Goal: Book appointment/travel/reservation

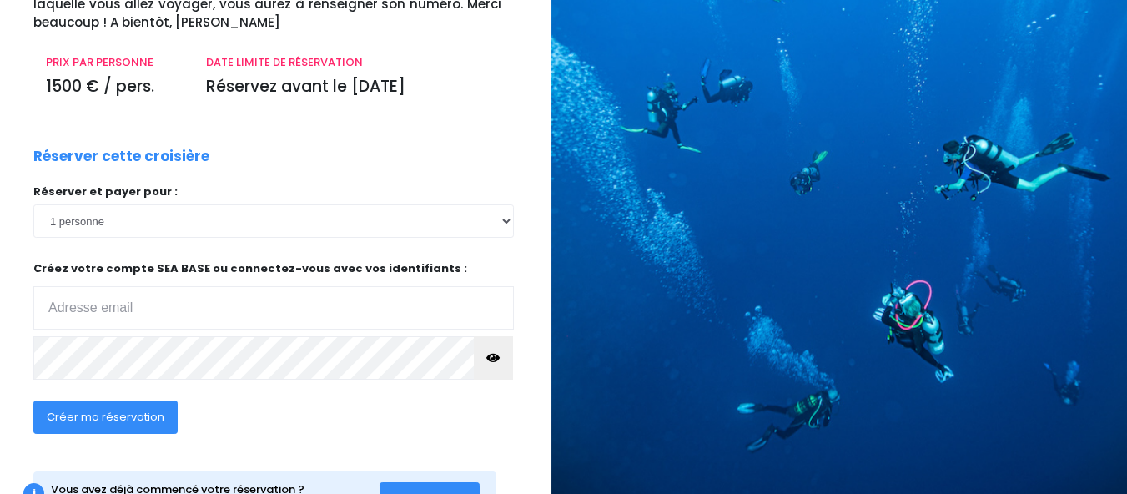
scroll to position [208, 13]
click at [84, 330] on input "email" at bounding box center [273, 308] width 481 height 43
type input "corinne.coalier@gmail.com"
click at [491, 359] on icon "button" at bounding box center [493, 359] width 13 height 0
click at [85, 426] on span "Créer ma réservation" at bounding box center [106, 418] width 118 height 16
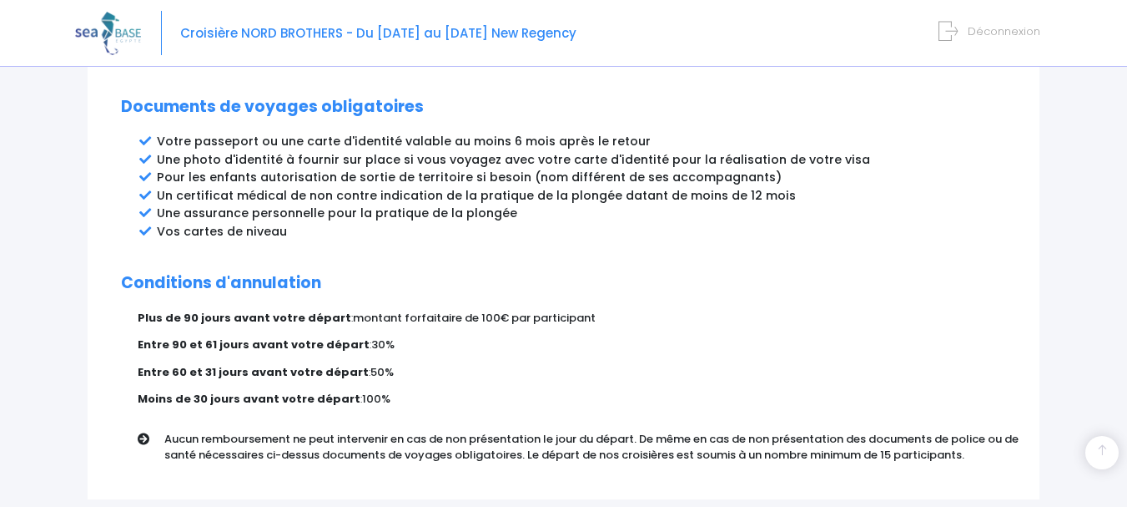
scroll to position [1020, 0]
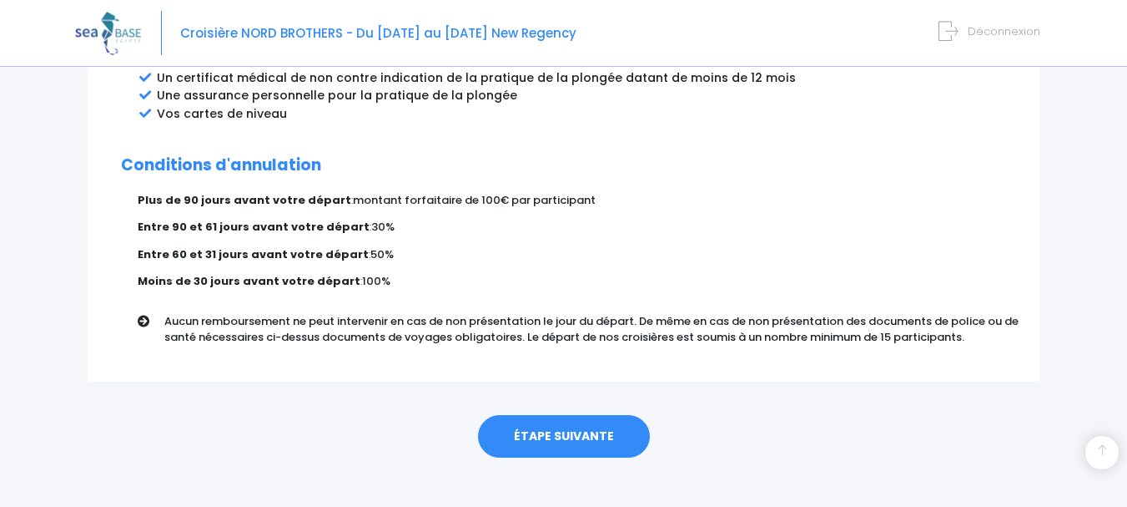
click at [542, 418] on link "ÉTAPE SUIVANTE" at bounding box center [564, 436] width 172 height 43
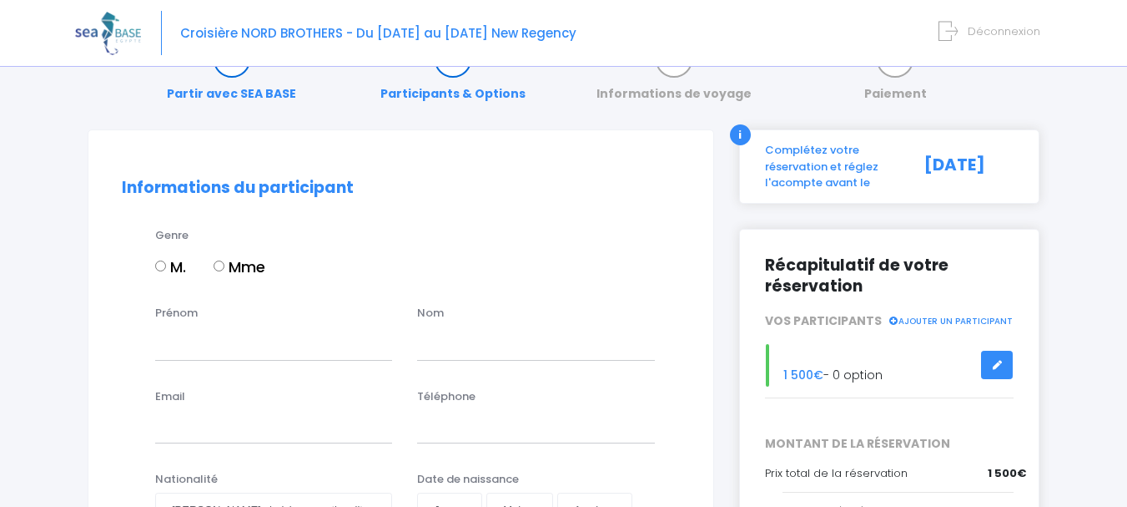
scroll to position [56, 0]
click at [218, 265] on input "Mme" at bounding box center [219, 265] width 11 height 11
radio input "true"
click at [170, 331] on input "Prénom" at bounding box center [273, 341] width 237 height 33
click at [163, 344] on input "corinne" at bounding box center [273, 341] width 237 height 33
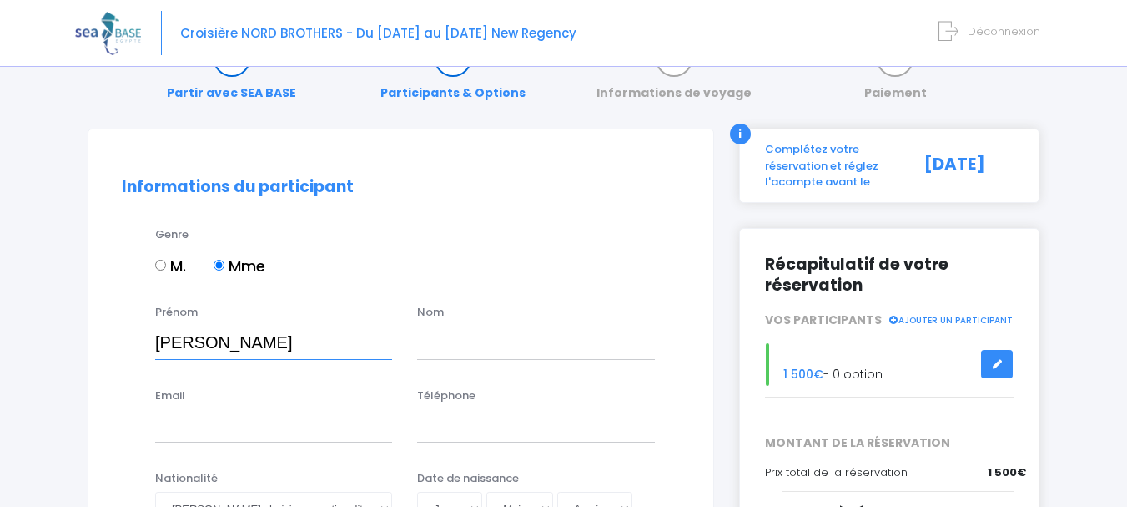
type input "[PERSON_NAME]"
click at [437, 350] on input "text" at bounding box center [535, 341] width 237 height 33
type input "COALIER"
click at [218, 437] on input "Email" at bounding box center [273, 425] width 237 height 33
type input "corinne.coalier@gmail.com"
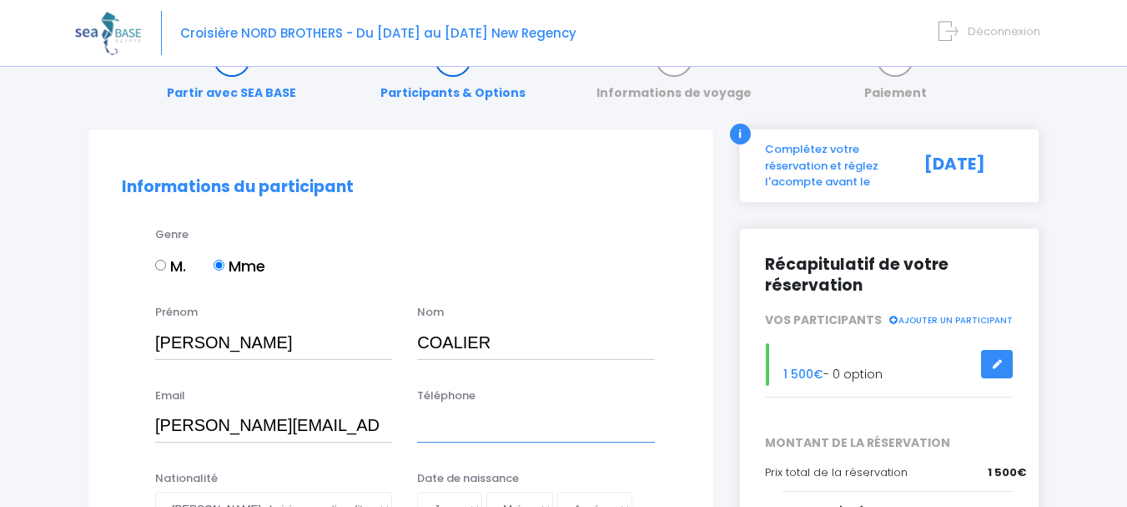
type input "0623741985"
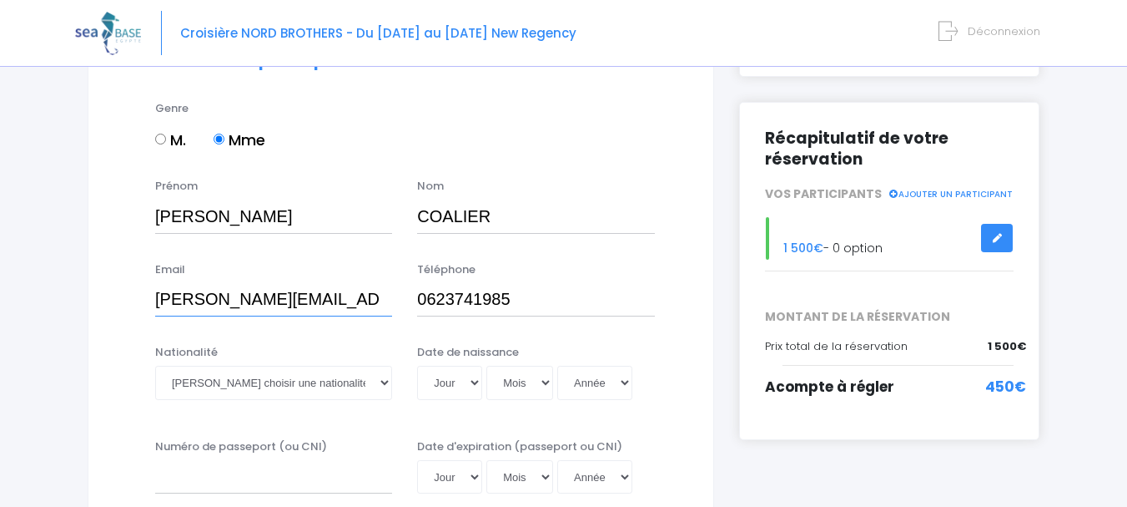
scroll to position [183, 0]
click at [323, 389] on select "Veuillez choisir une nationalité Afghane Albanaise Algerienne Allemande America…" at bounding box center [273, 381] width 237 height 33
select select "Française"
click at [155, 365] on select "Veuillez choisir une nationalité Afghane Albanaise Algerienne Allemande America…" at bounding box center [273, 381] width 237 height 33
click at [477, 386] on select "Jour 01 02 03 04 05 06 07 08 09 10 11 12 13 14 15 16 17 18 19 20 21 22 23 24 25…" at bounding box center [449, 381] width 65 height 33
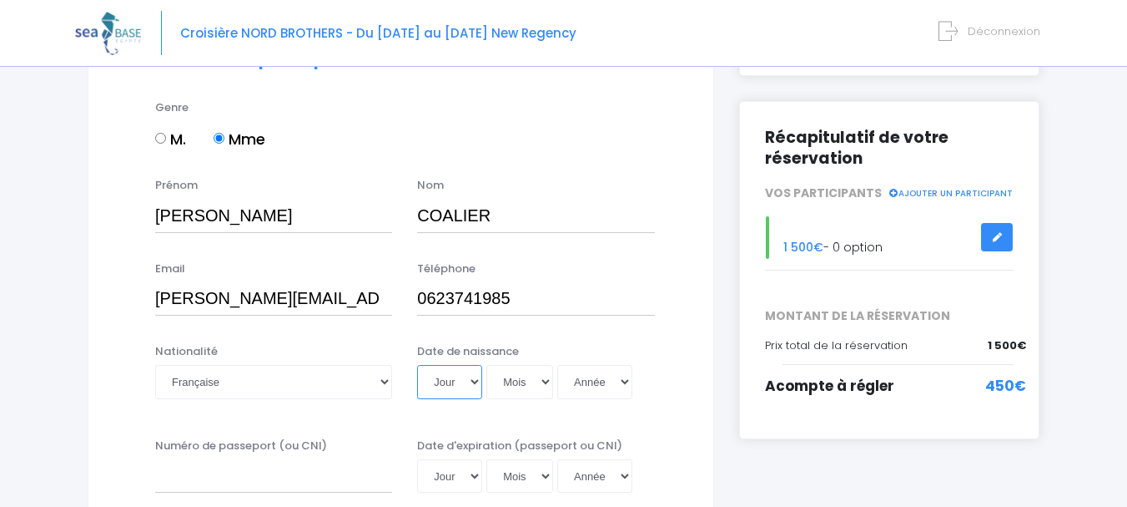
select select "02"
click at [417, 365] on select "Jour 01 02 03 04 05 06 07 08 09 10 11 12 13 14 15 16 17 18 19 20 21 22 23 24 25…" at bounding box center [449, 381] width 65 height 33
click at [530, 381] on select "Mois 01 02 03 04 05 06 07 08 09 10 11 12" at bounding box center [520, 381] width 67 height 33
select select "02"
click at [487, 365] on select "Mois 01 02 03 04 05 06 07 08 09 10 11 12" at bounding box center [520, 381] width 67 height 33
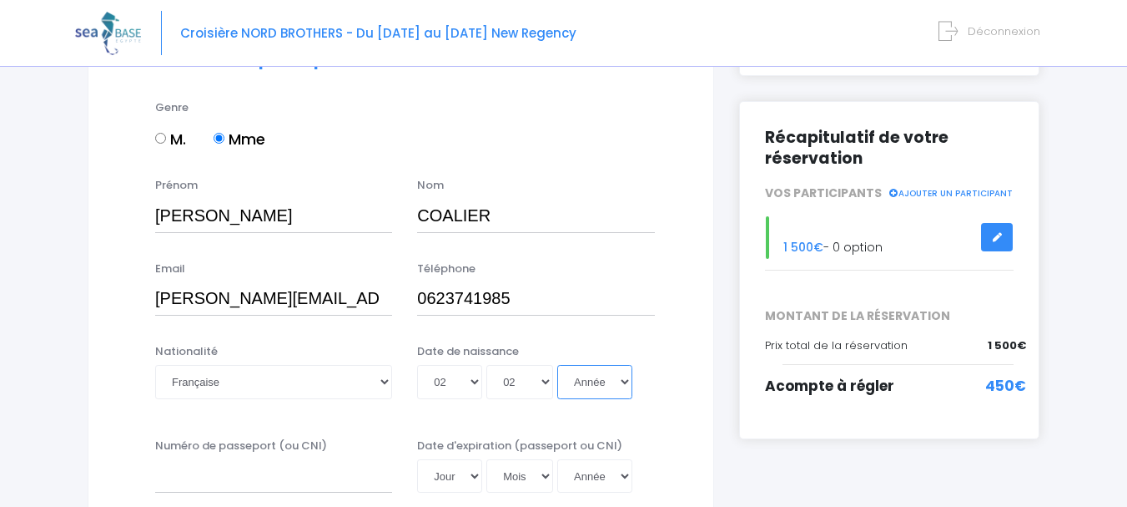
click at [599, 387] on select "Année 2045 2044 2043 2042 2041 2040 2039 2038 2037 2036 2035 2034 2033 2032 203…" at bounding box center [594, 381] width 75 height 33
select select "1968"
click at [557, 365] on select "Année 2045 2044 2043 2042 2041 2040 2039 2038 2037 2036 2035 2034 2033 2032 203…" at bounding box center [594, 381] width 75 height 33
type input "1968-02-02"
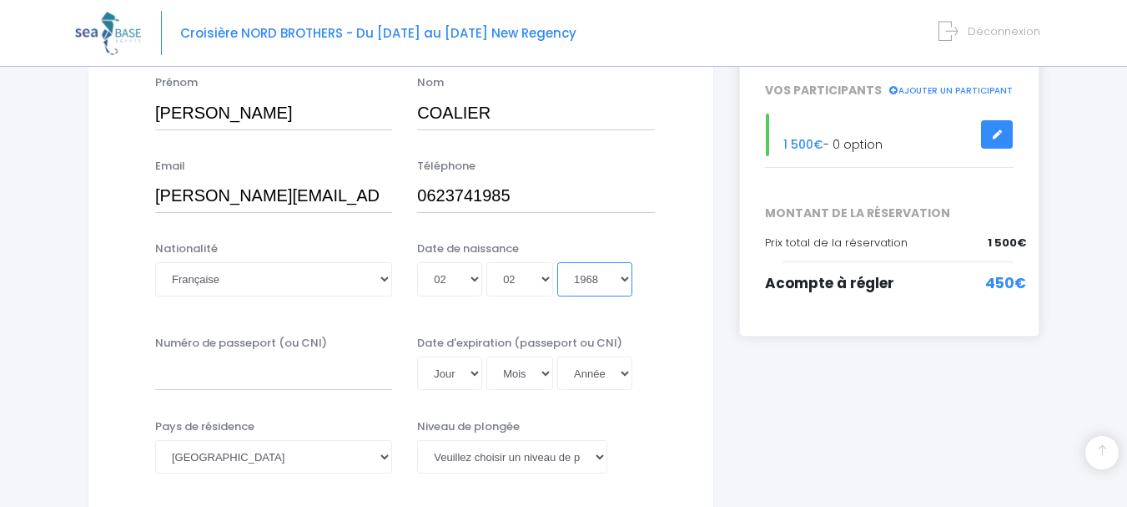
scroll to position [348, 0]
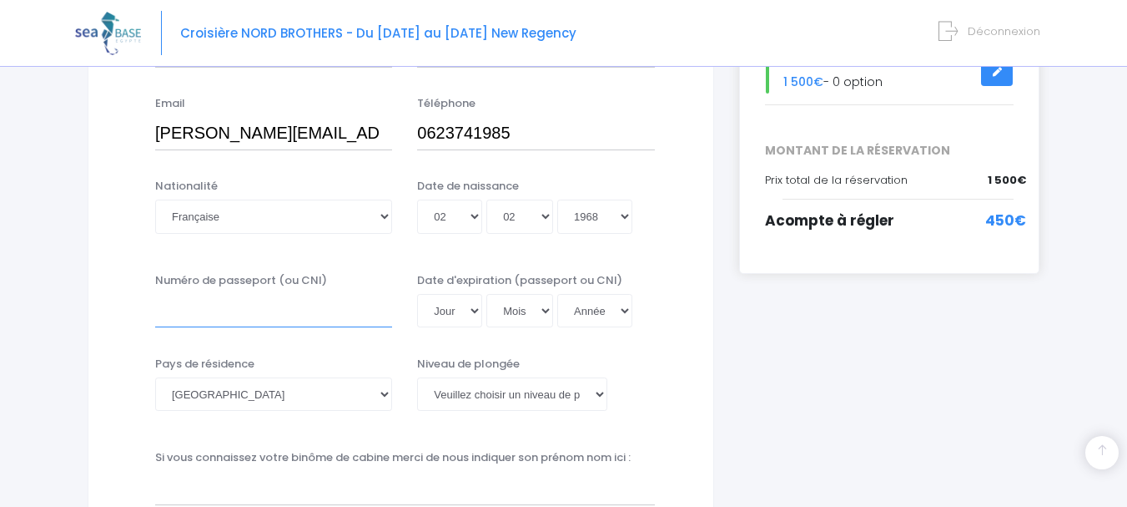
click at [223, 307] on input "Numéro de passeport (ou CNI)" at bounding box center [273, 310] width 237 height 33
type input "17DK98619"
click at [472, 285] on label "Date d'expiration (passeport ou CNI)" at bounding box center [519, 280] width 205 height 17
click at [472, 327] on input "Date d'expiration (passeport ou CNI)" at bounding box center [527, 327] width 221 height 1
click at [477, 305] on select "Jour 01 02 03 04 05 06 07 08 09 10 11 12 13 14 15 16 17 18 19 20 21 22 23 24 25…" at bounding box center [449, 310] width 65 height 33
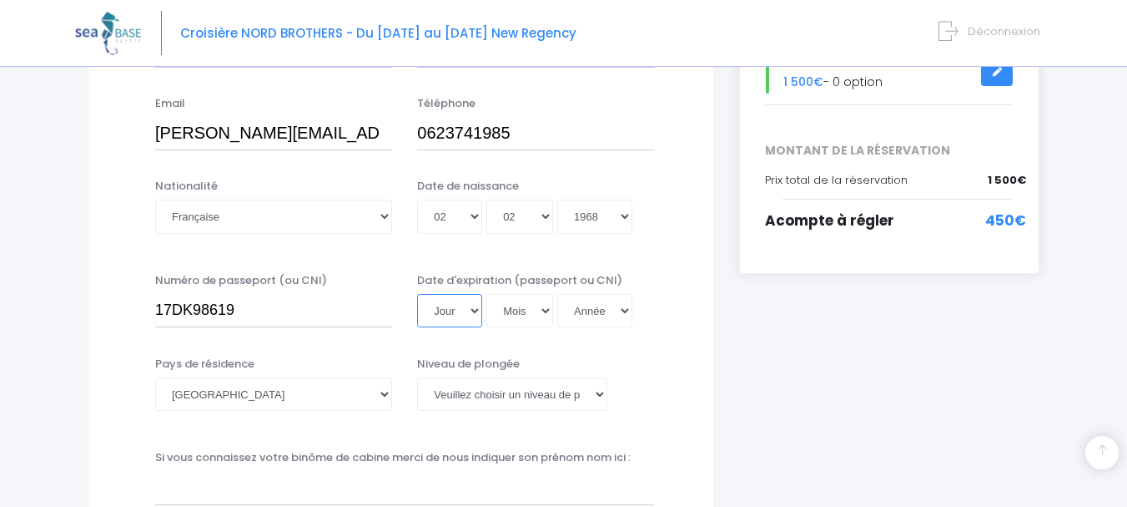
select select "30"
click at [417, 294] on select "Jour 01 02 03 04 05 06 07 08 09 10 11 12 13 14 15 16 17 18 19 20 21 22 23 24 25…" at bounding box center [449, 310] width 65 height 33
click at [507, 314] on select "Mois 01 02 03 04 05 06 07 08 09 10 11 12" at bounding box center [520, 310] width 67 height 33
select select "12"
click at [487, 294] on select "Mois 01 02 03 04 05 06 07 08 09 10 11 12" at bounding box center [520, 310] width 67 height 33
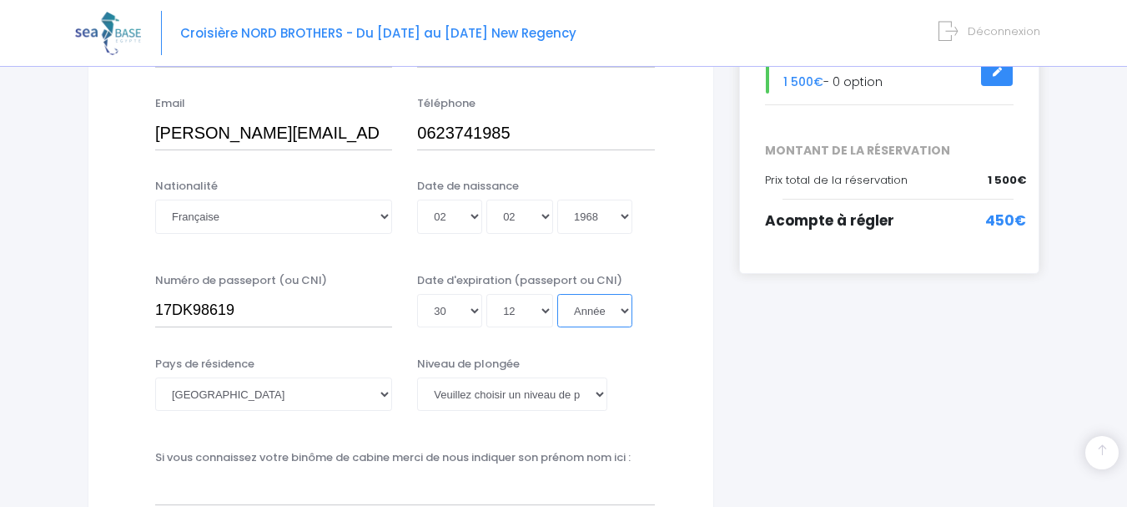
click at [586, 318] on select "Année 2045 2044 2043 2042 2041 2040 2039 2038 2037 2036 2035 2034 2033 2032 203…" at bounding box center [594, 310] width 75 height 33
select select "2025"
click at [557, 327] on select "Année 2045 2044 2043 2042 2041 2040 2039 2038 2037 2036 2035 2034 2033 2032 203…" at bounding box center [594, 310] width 75 height 33
type input "2025-12-30"
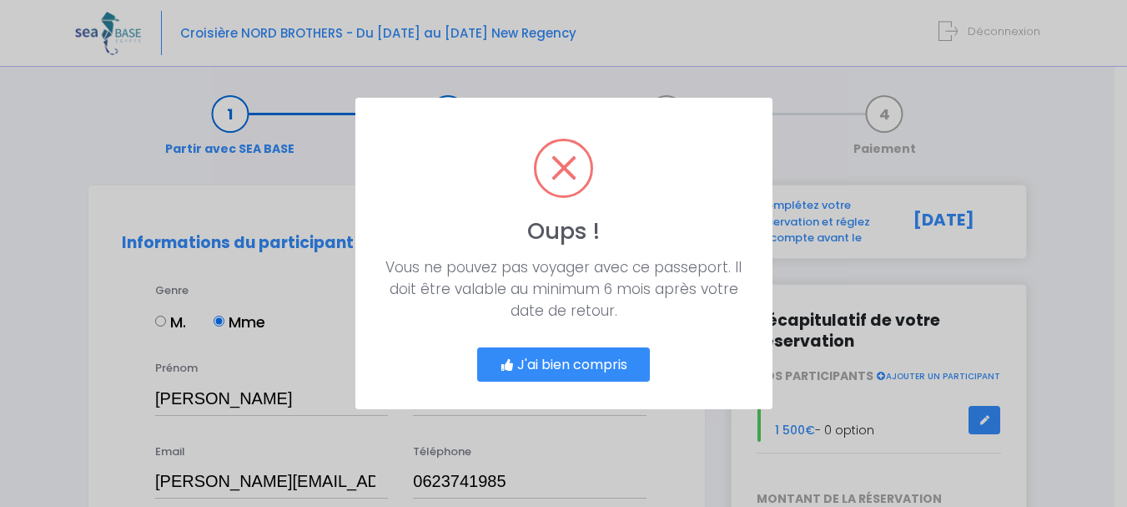
scroll to position [0, 0]
click at [571, 359] on button "J'ai bien compris" at bounding box center [570, 364] width 174 height 35
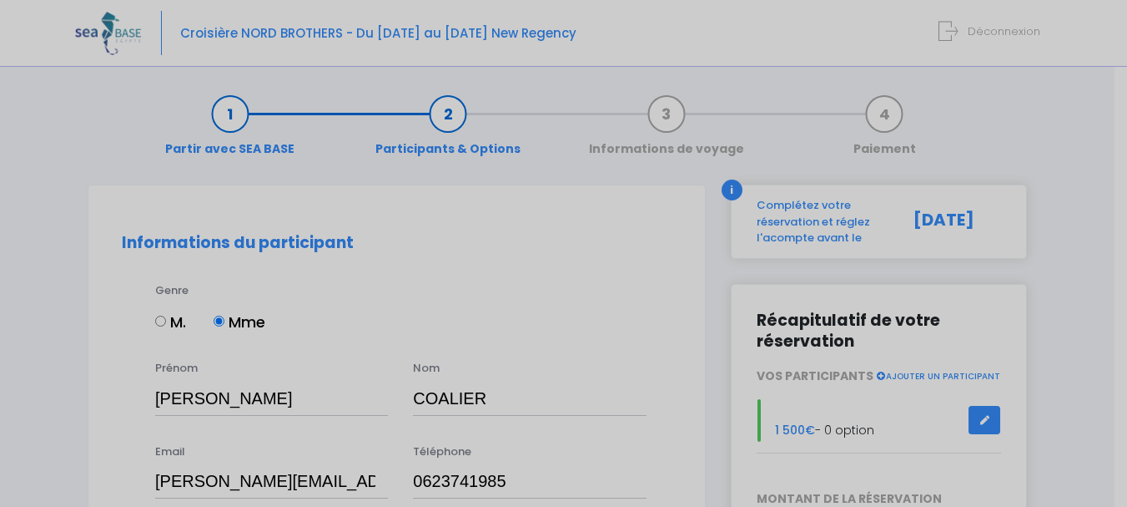
scroll to position [405, 0]
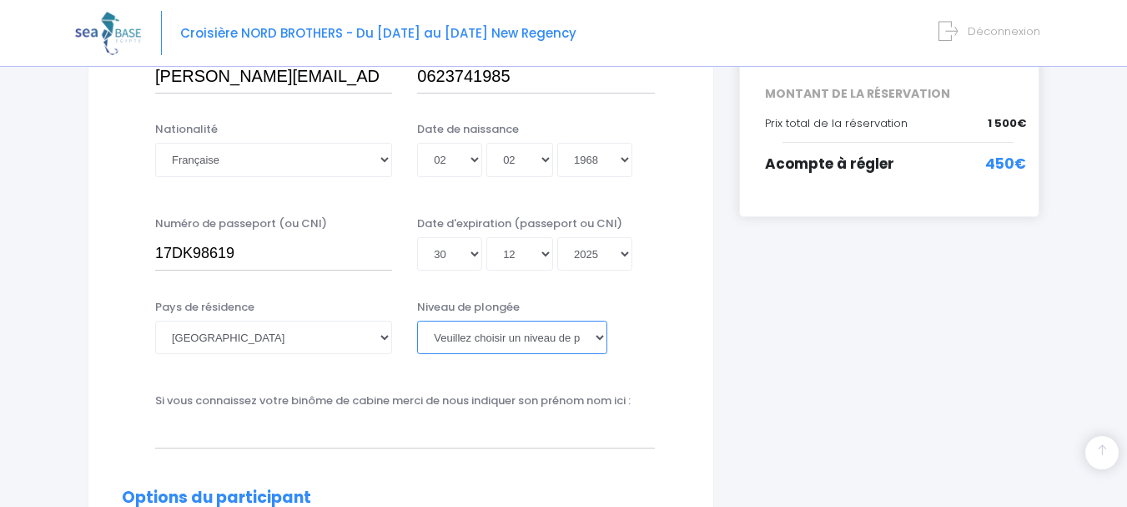
click at [543, 348] on select "Veuillez choisir un niveau de plongée Non plongeur Junior OW diver Adventure OW…" at bounding box center [511, 336] width 189 height 33
select select "N2"
click at [417, 320] on select "Veuillez choisir un niveau de plongée Non plongeur Junior OW diver Adventure OW…" at bounding box center [511, 336] width 189 height 33
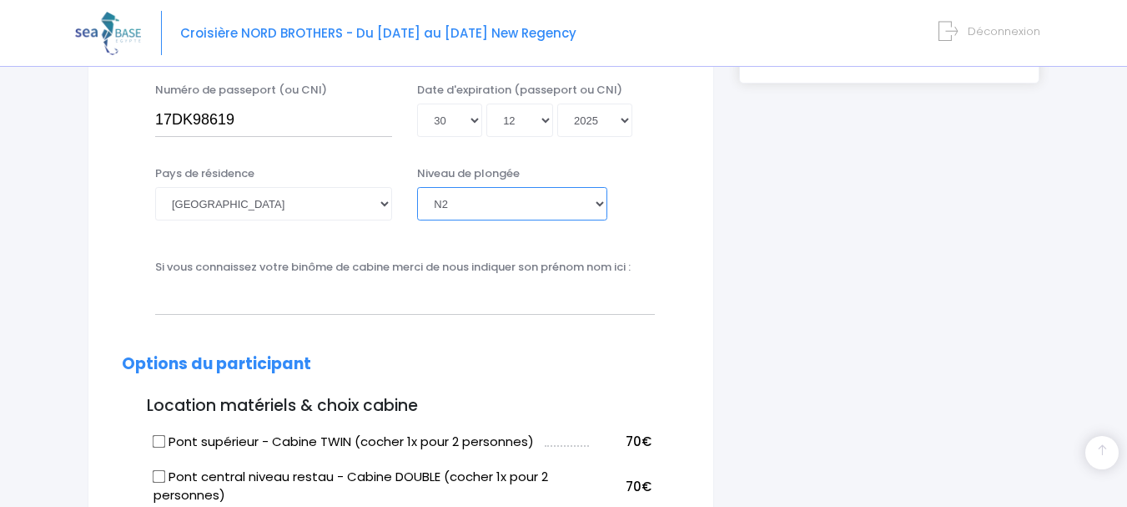
scroll to position [539, 0]
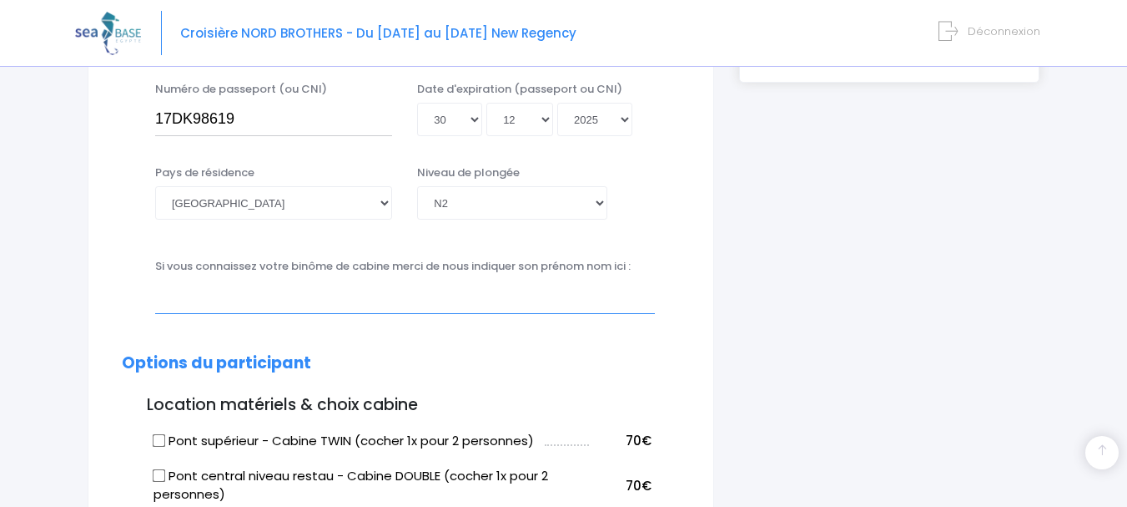
click at [203, 304] on input "text" at bounding box center [405, 296] width 500 height 33
type input "n"
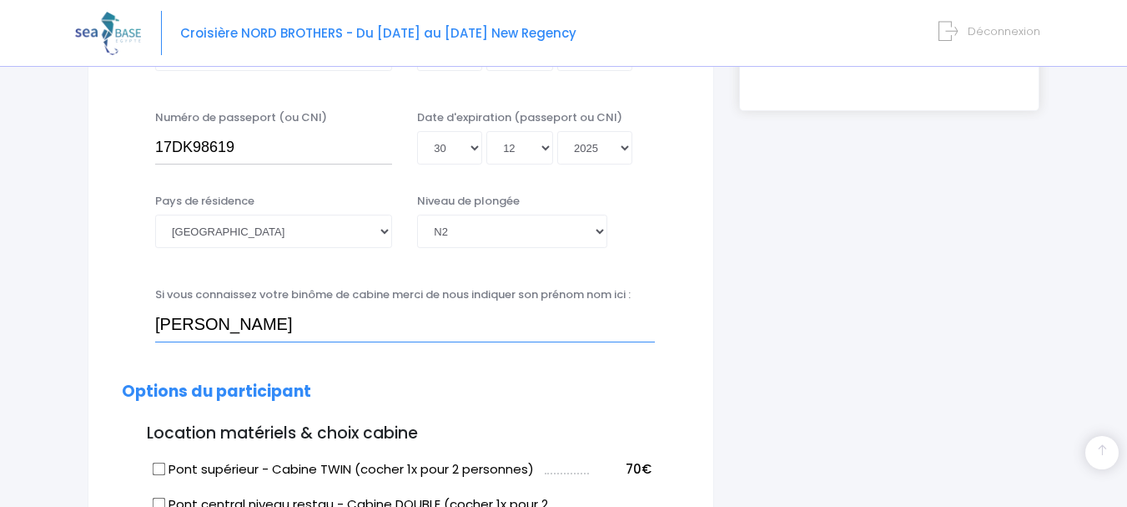
scroll to position [516, 0]
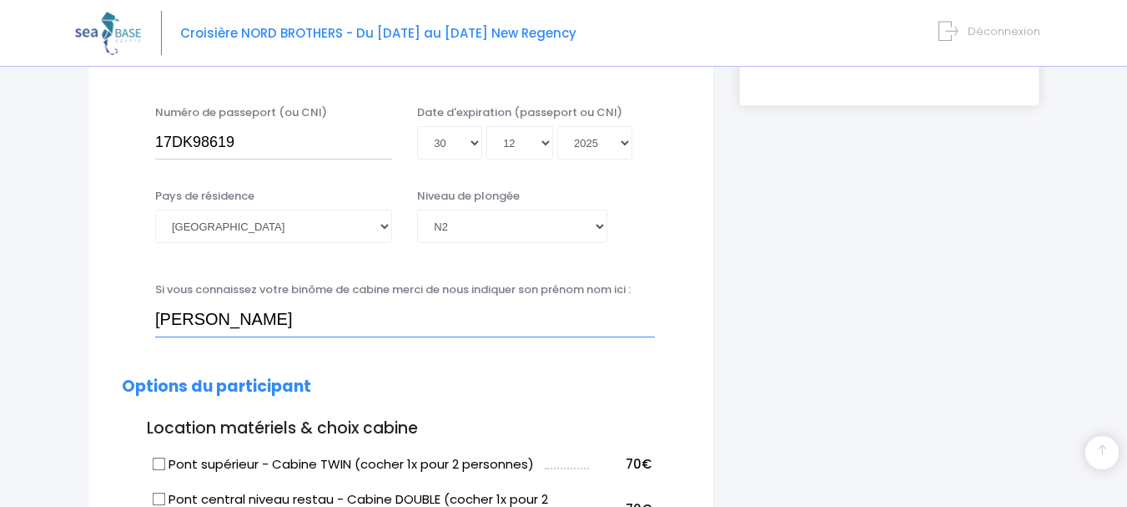
type input "Nicolas"
click at [568, 386] on h2 "Options du participant" at bounding box center [401, 386] width 558 height 19
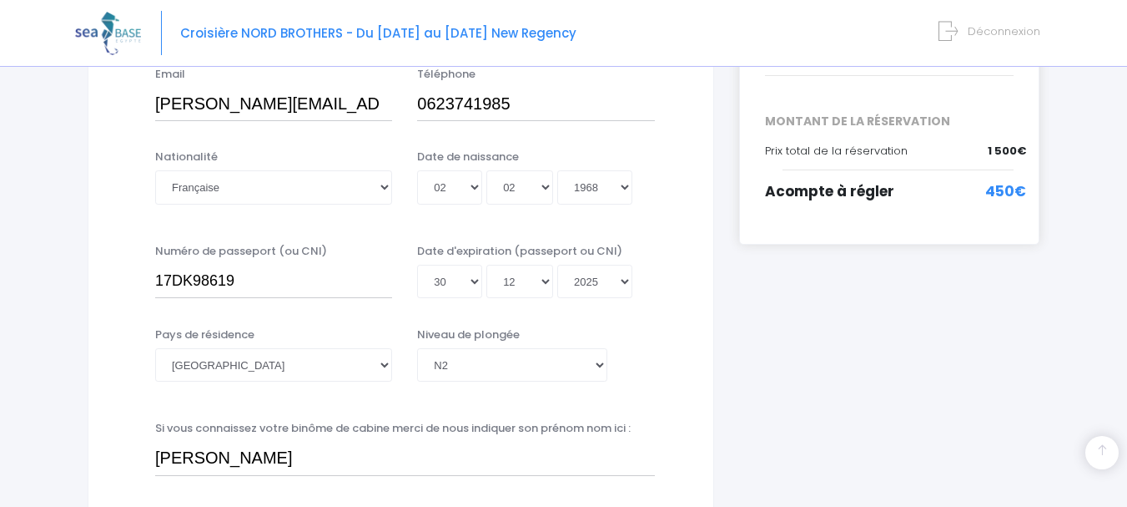
scroll to position [378, 0]
click at [623, 276] on select "Année 2045 2044 2043 2042 2041 2040 2039 2038 2037 2036 2035 2034 2033 2032 203…" at bounding box center [594, 280] width 75 height 33
select select "2026"
click at [557, 264] on select "Année 2045 2044 2043 2042 2041 2040 2039 2038 2037 2036 2035 2034 2033 2032 203…" at bounding box center [594, 280] width 75 height 33
type input "2026-12-30"
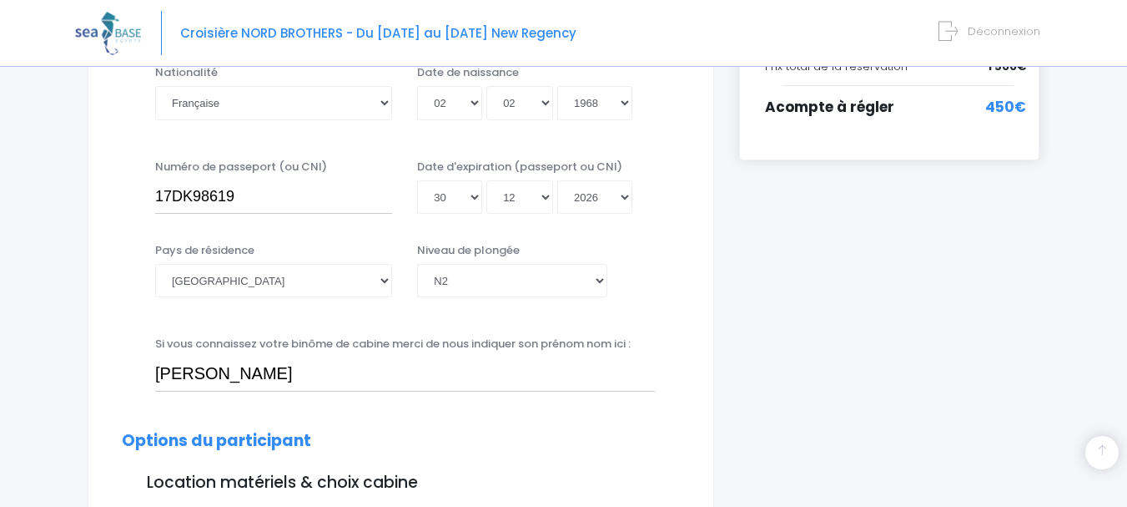
scroll to position [462, 0]
click at [622, 196] on select "Année 2045 2044 2043 2042 2041 2040 2039 2038 2037 2036 2035 2034 2033 2032 203…" at bounding box center [594, 195] width 75 height 33
select select "2030"
click at [557, 179] on select "Année 2045 2044 2043 2042 2041 2040 2039 2038 2037 2036 2035 2034 2033 2032 203…" at bounding box center [594, 195] width 75 height 33
type input "2030-12-30"
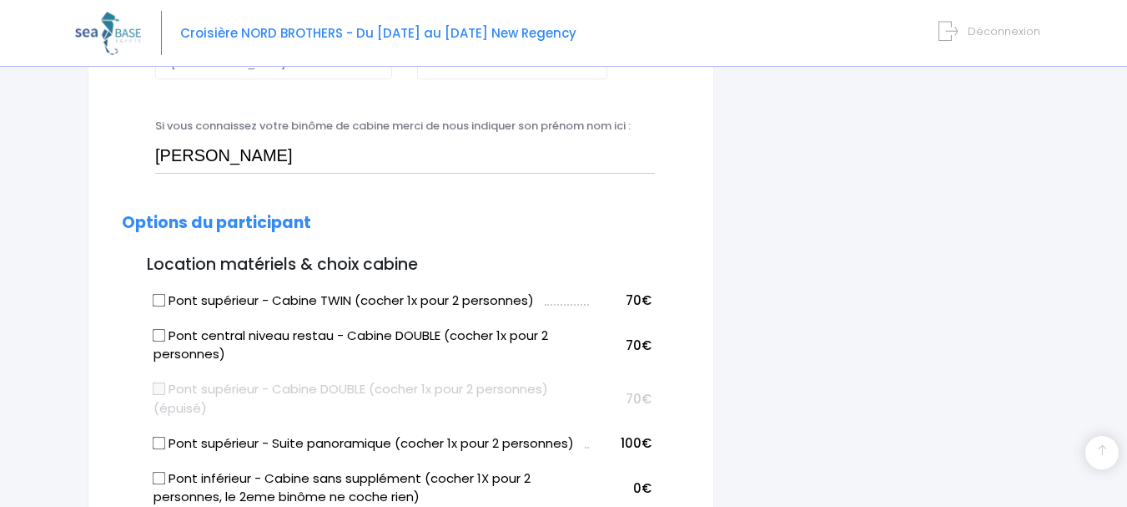
scroll to position [764, 0]
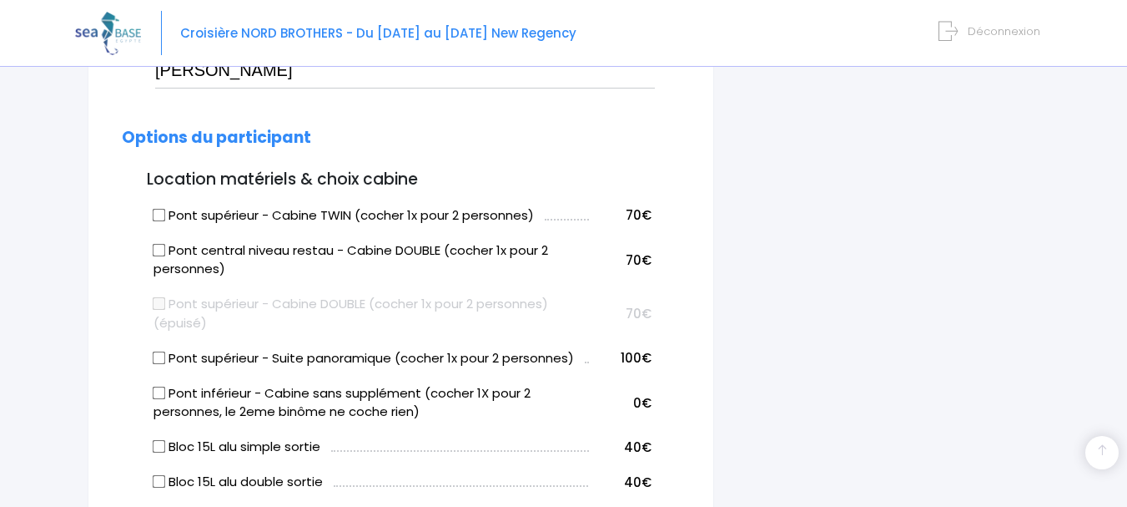
click at [160, 396] on input "Pont inférieur - Cabine sans supplément (cocher 1X pour 2 personnes, le 2eme bi…" at bounding box center [159, 392] width 13 height 13
checkbox input "true"
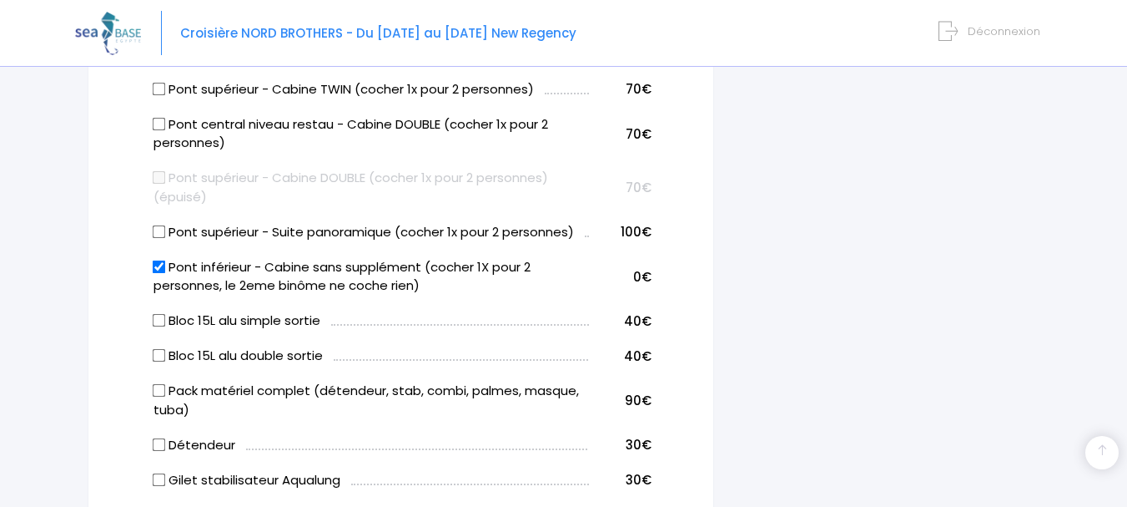
scroll to position [893, 0]
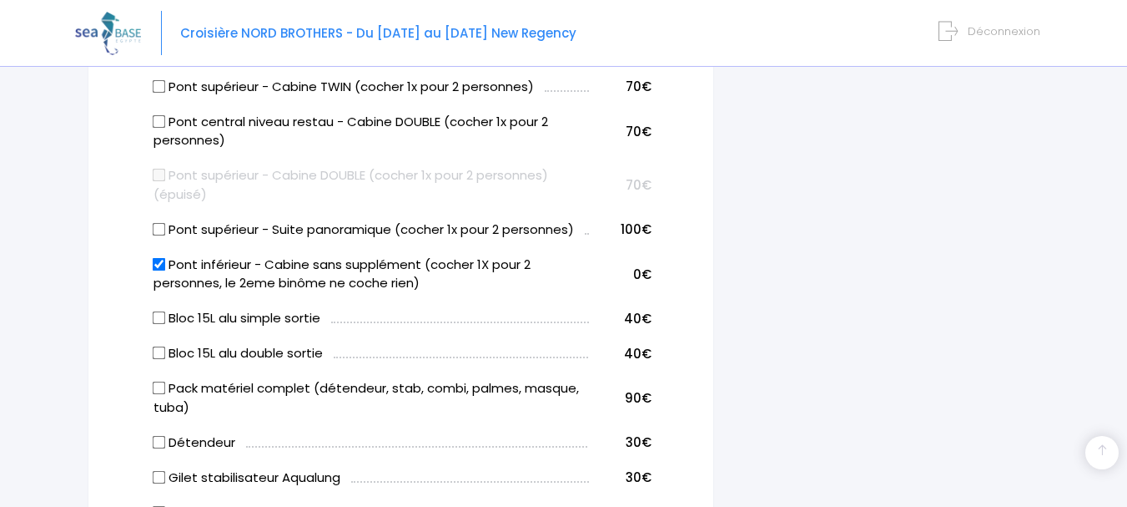
click at [159, 350] on input "Bloc 15L alu double sortie" at bounding box center [159, 352] width 13 height 13
checkbox input "true"
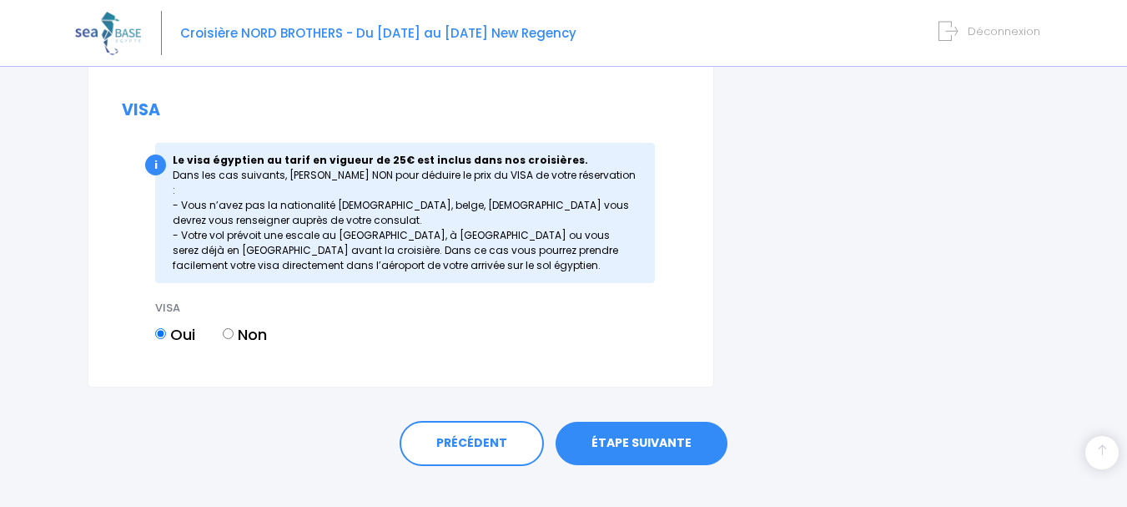
scroll to position [2117, 0]
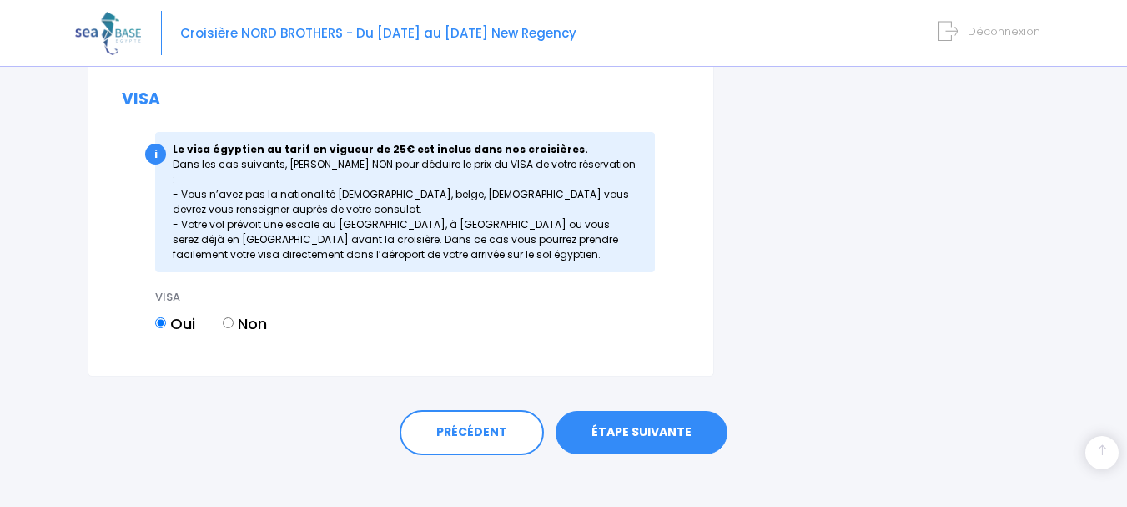
click at [628, 417] on link "ÉTAPE SUIVANTE" at bounding box center [642, 432] width 172 height 43
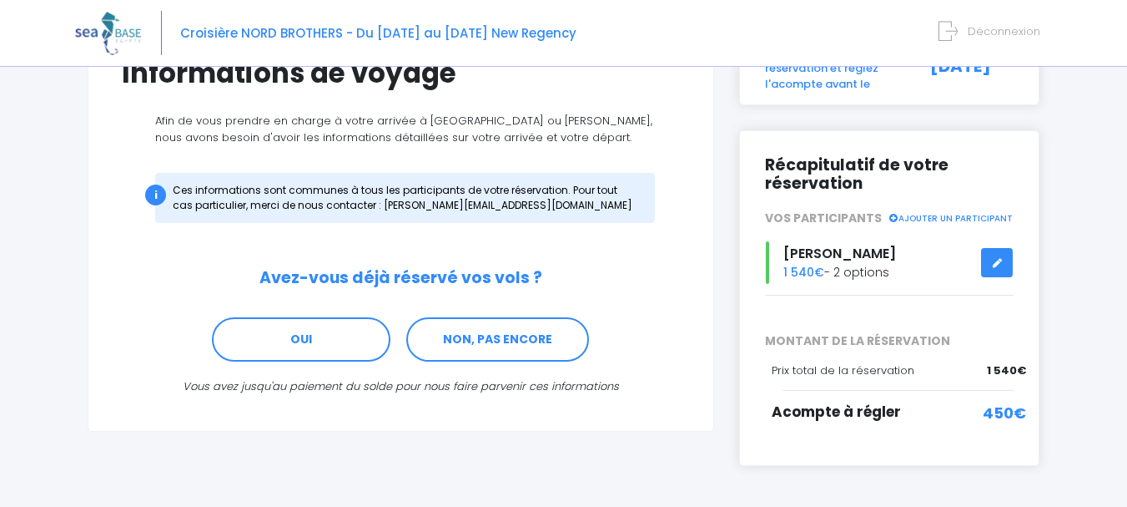
scroll to position [174, 0]
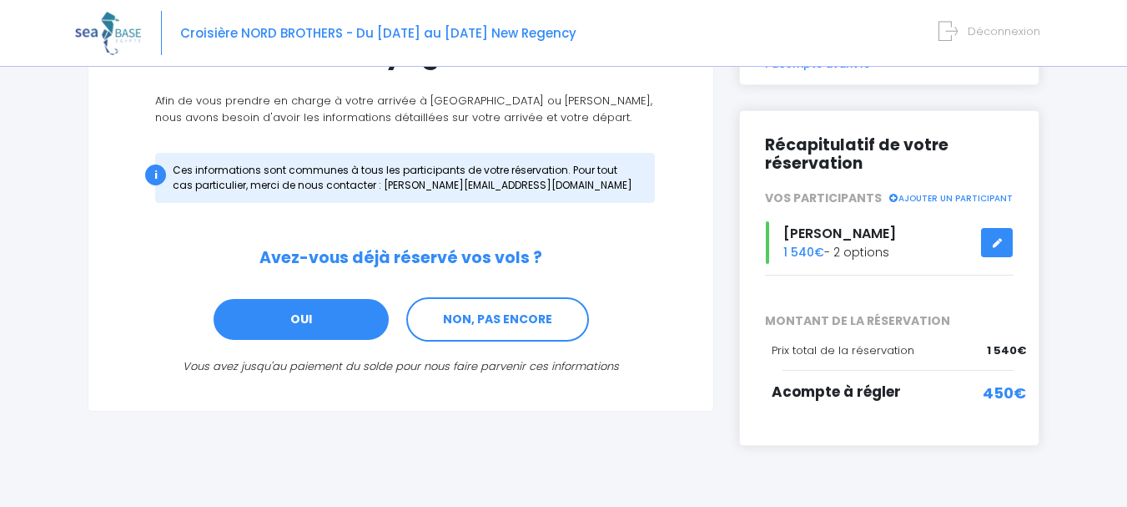
drag, startPoint x: 0, startPoint y: 0, endPoint x: 302, endPoint y: 329, distance: 446.5
click at [302, 329] on link "OUI" at bounding box center [301, 319] width 179 height 45
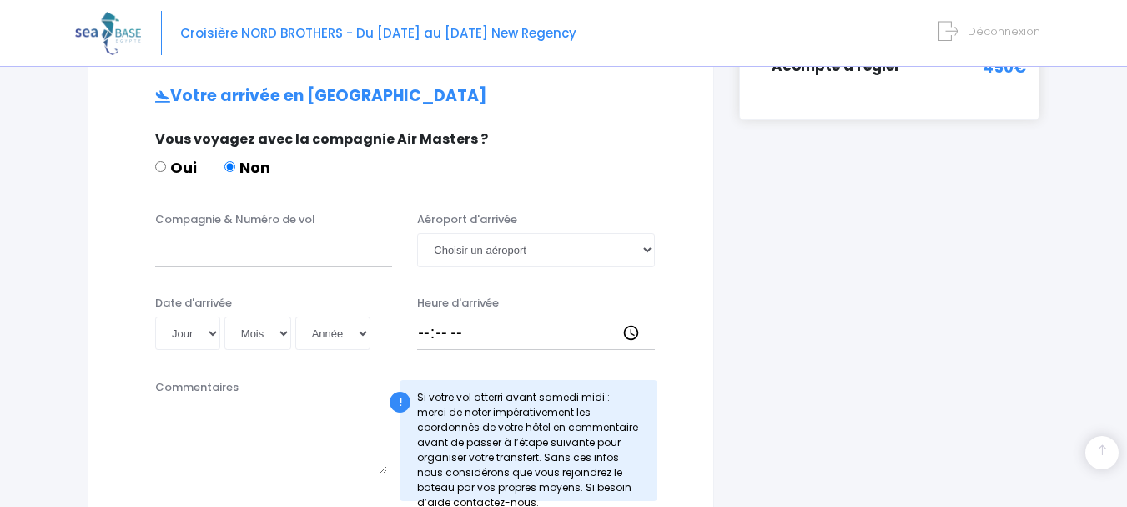
scroll to position [502, 0]
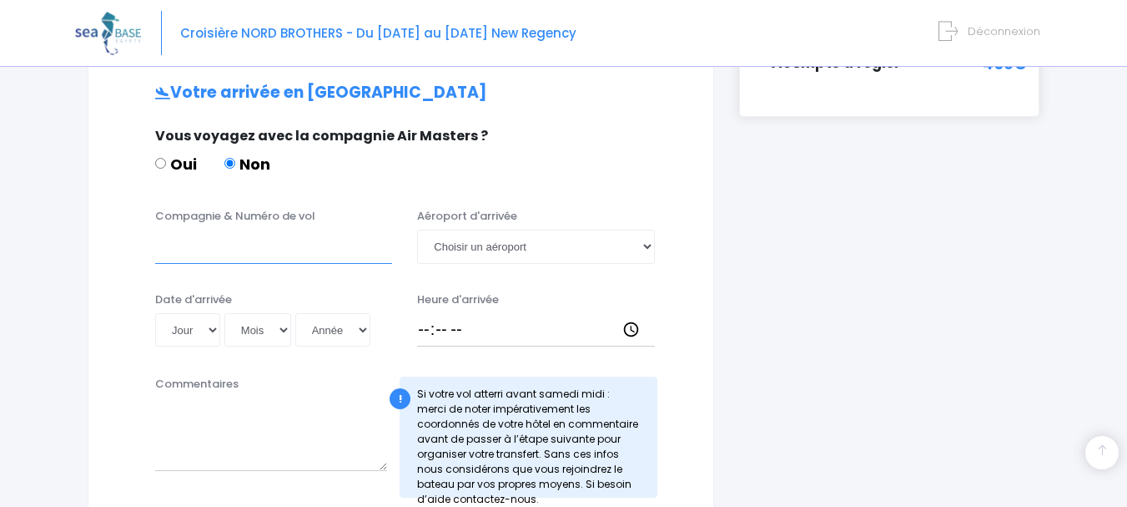
click at [284, 252] on input "Compagnie & Numéro de vol" at bounding box center [273, 245] width 237 height 33
type input "easy jet"
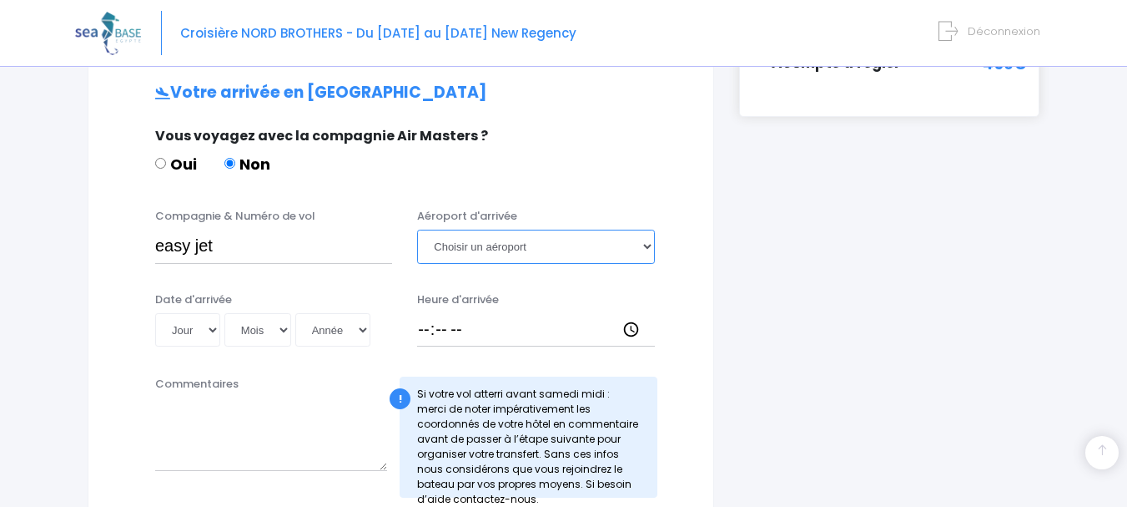
click at [534, 242] on select "Choisir un aéroport Hurghada Marsa Alam" at bounding box center [535, 245] width 237 height 33
select select "Hurghada"
click at [417, 229] on select "Choisir un aéroport Hurghada Marsa Alam" at bounding box center [535, 245] width 237 height 33
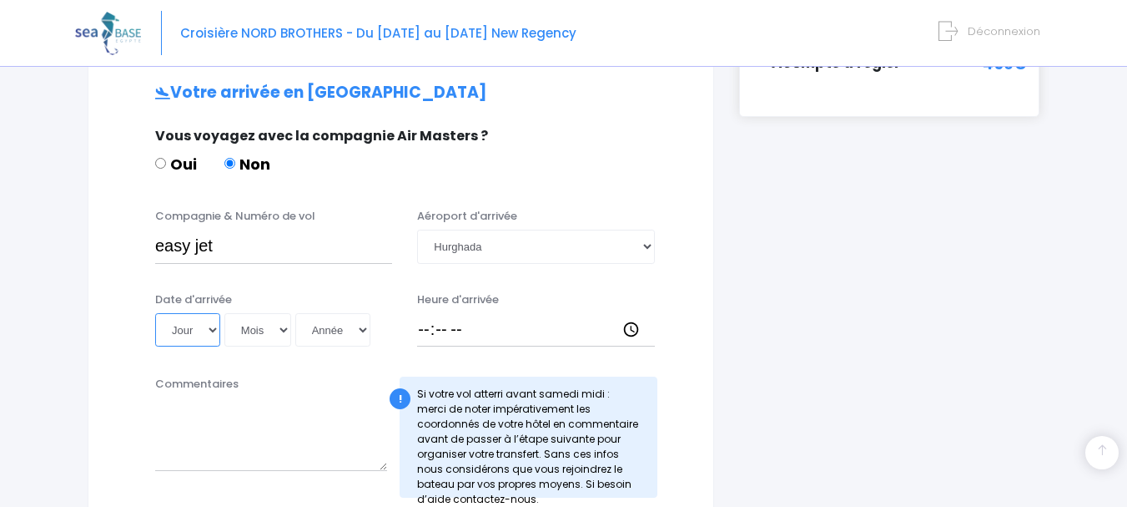
click at [212, 328] on select "Jour 01 02 03 04 05 06 07 08 09 10 11 12 13 14 15 16 17 18 19 20 21 22 23 24 25…" at bounding box center [187, 329] width 65 height 33
click at [284, 330] on select "Mois 01 02 03 04 05 06 07 08 09 10 11 12" at bounding box center [257, 329] width 67 height 33
select select "05"
click at [224, 313] on select "Mois 01 02 03 04 05 06 07 08 09 10 11 12" at bounding box center [257, 329] width 67 height 33
click at [216, 326] on select "Jour 01 02 03 04 05 06 07 08 09 10 11 12 13 14 15 16 17 18 19 20 21 22 23 24 25…" at bounding box center [187, 329] width 65 height 33
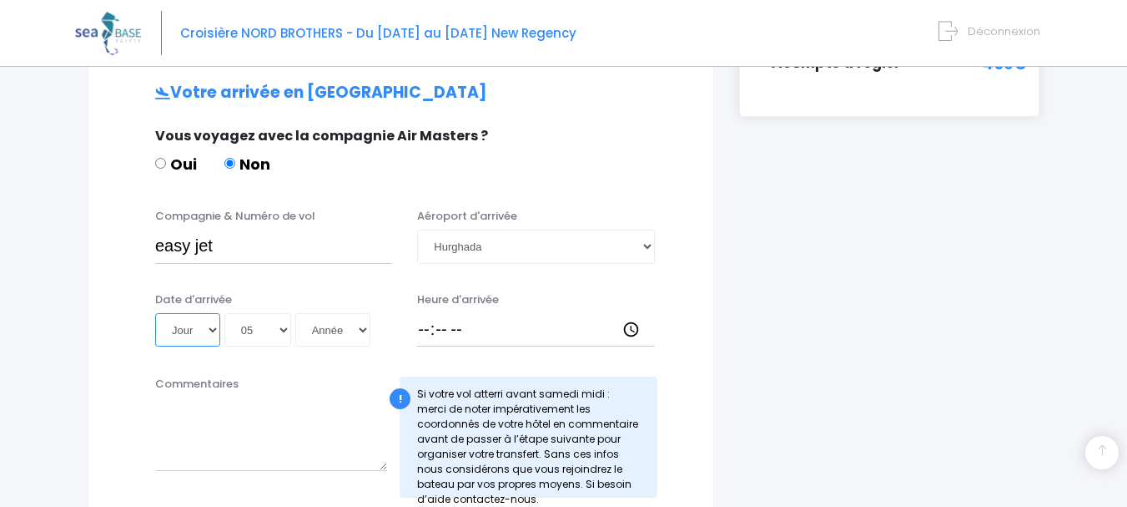
select select "02"
click at [155, 313] on select "Jour 01 02 03 04 05 06 07 08 09 10 11 12 13 14 15 16 17 18 19 20 21 22 23 24 25…" at bounding box center [187, 329] width 65 height 33
click at [359, 326] on select "Année 2045 2044 2043 2042 2041 2040 2039 2038 2037 2036 2035 2034 2033 2032 203…" at bounding box center [332, 329] width 75 height 33
select select "2026"
click at [295, 313] on select "Année 2045 2044 2043 2042 2041 2040 2039 2038 2037 2036 2035 2034 2033 2032 203…" at bounding box center [332, 329] width 75 height 33
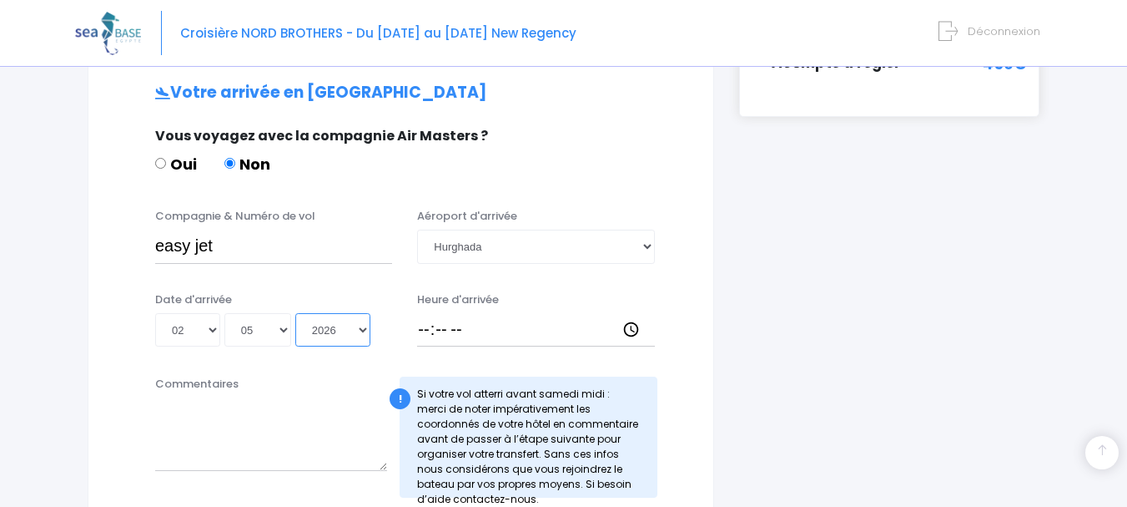
type input "2026-05-02"
click at [424, 337] on input "Heure d'arrivée" at bounding box center [535, 329] width 237 height 33
click at [425, 330] on input "Heure d'arrivée" at bounding box center [535, 329] width 237 height 33
type input "19:30"
click at [241, 245] on input "easy jet" at bounding box center [273, 245] width 237 height 33
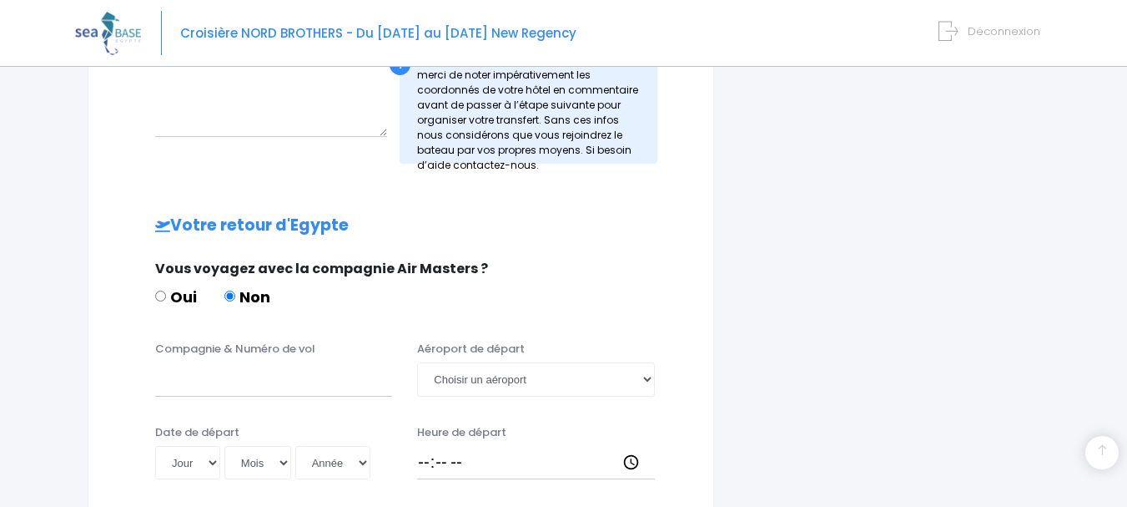
scroll to position [840, 0]
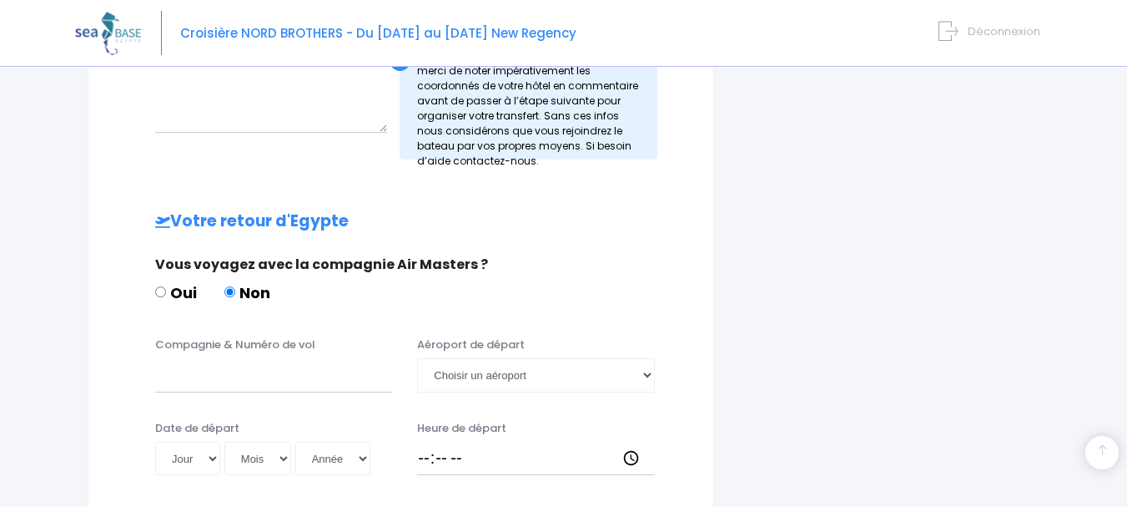
type input "easy jet EJU4471"
click at [232, 386] on input "Compagnie & Numéro de vol" at bounding box center [273, 374] width 237 height 33
type input "EASY JET EJU4472"
click at [206, 460] on select "Jour 01 02 03 04 05 06 07 08 09 10 11 12 13 14 15 16 17 18 19 20 21 22 23 24 25…" at bounding box center [187, 457] width 65 height 33
select select "09"
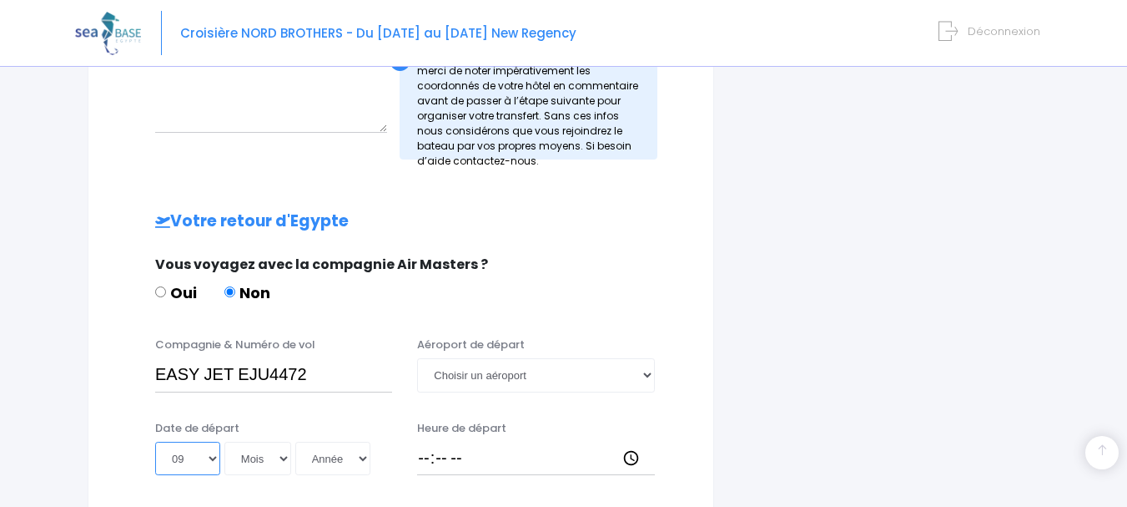
click at [155, 441] on select "Jour 01 02 03 04 05 06 07 08 09 10 11 12 13 14 15 16 17 18 19 20 21 22 23 24 25…" at bounding box center [187, 457] width 65 height 33
click at [260, 460] on select "Mois 01 02 03 04 05 06 07 08 09 10 11 12" at bounding box center [257, 457] width 67 height 33
select select "05"
click at [224, 441] on select "Mois 01 02 03 04 05 06 07 08 09 10 11 12" at bounding box center [257, 457] width 67 height 33
click at [357, 459] on select "Année 2045 2044 2043 2042 2041 2040 2039 2038 2037 2036 2035 2034 2033 2032 203…" at bounding box center [332, 457] width 75 height 33
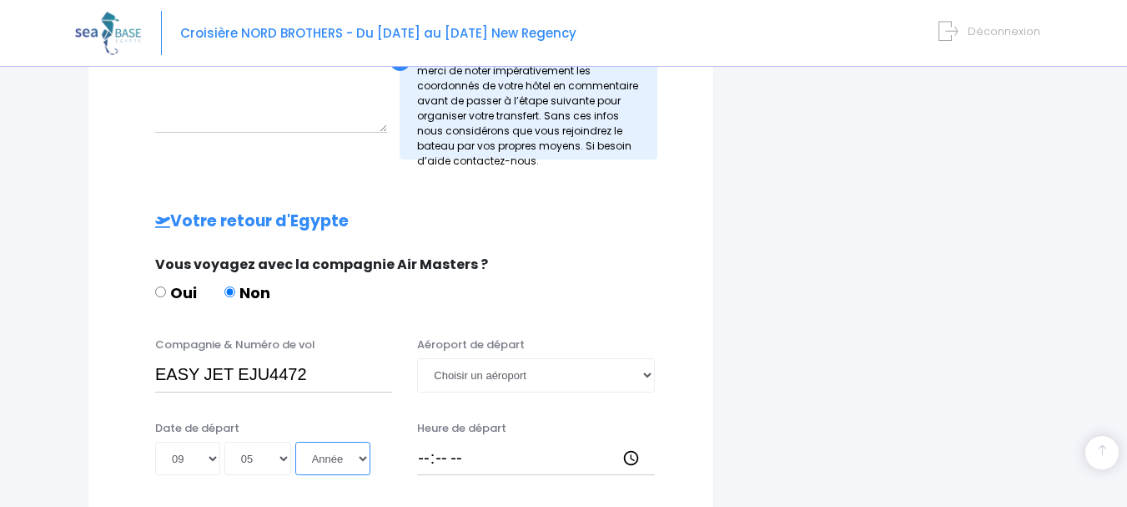
select select "2027"
click at [295, 441] on select "Année 2045 2044 2043 2042 2041 2040 2039 2038 2037 2036 2035 2034 2033 2032 203…" at bounding box center [332, 457] width 75 height 33
type input "2027-05-09"
click at [346, 454] on select "Année 2045 2044 2043 2042 2041 2040 2039 2038 2037 2036 2035 2034 2033 2032 203…" at bounding box center [332, 457] width 75 height 33
select select "2026"
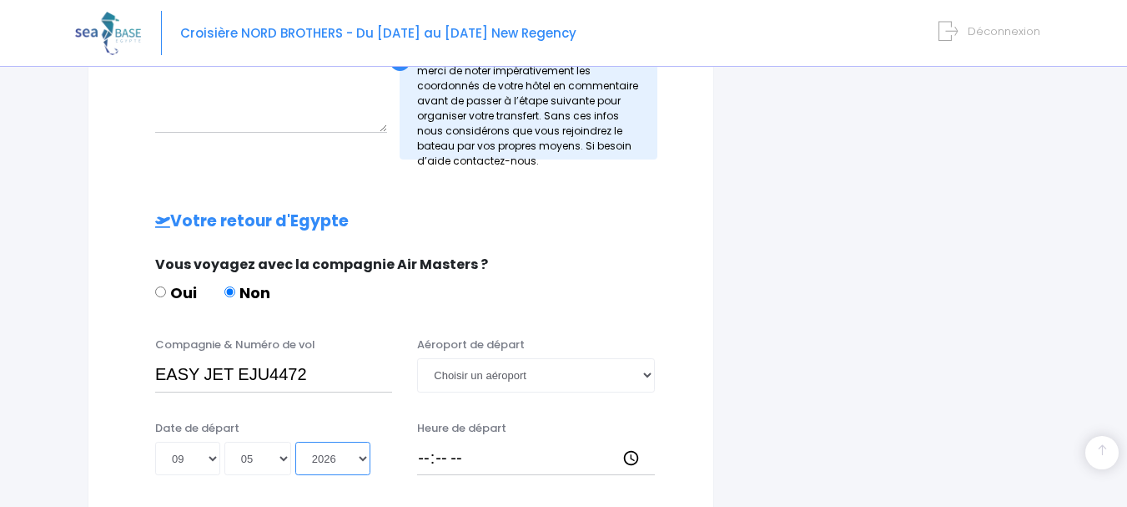
click at [295, 441] on select "Année 2045 2044 2043 2042 2041 2040 2039 2038 2037 2036 2035 2034 2033 2032 203…" at bounding box center [332, 457] width 75 height 33
type input "2026-05-09"
click at [492, 380] on select "Choisir un aéroport Hurghada Marsa Alam" at bounding box center [535, 374] width 237 height 33
select select "Hurghada"
click at [417, 358] on select "Choisir un aéroport Hurghada Marsa Alam" at bounding box center [535, 374] width 237 height 33
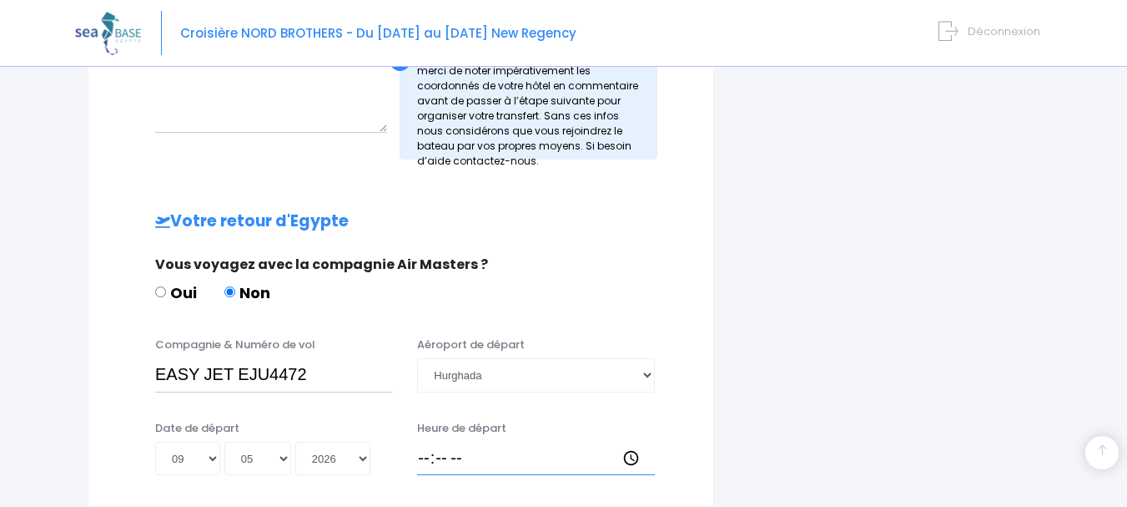
click at [456, 458] on input "Heure de départ" at bounding box center [535, 457] width 237 height 33
type input "20:15"
click at [900, 317] on div "i Complétez votre réservation et réglez l'acompte avant le 25/09/2025 Récapitul…" at bounding box center [889, 56] width 325 height 1425
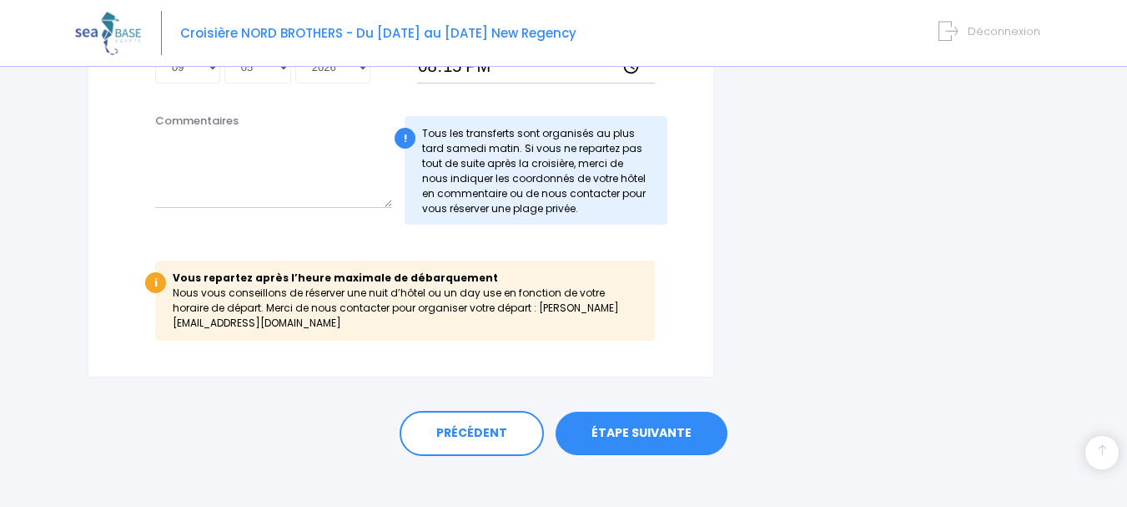
scroll to position [1233, 0]
click at [656, 423] on link "ÉTAPE SUIVANTE" at bounding box center [642, 432] width 172 height 43
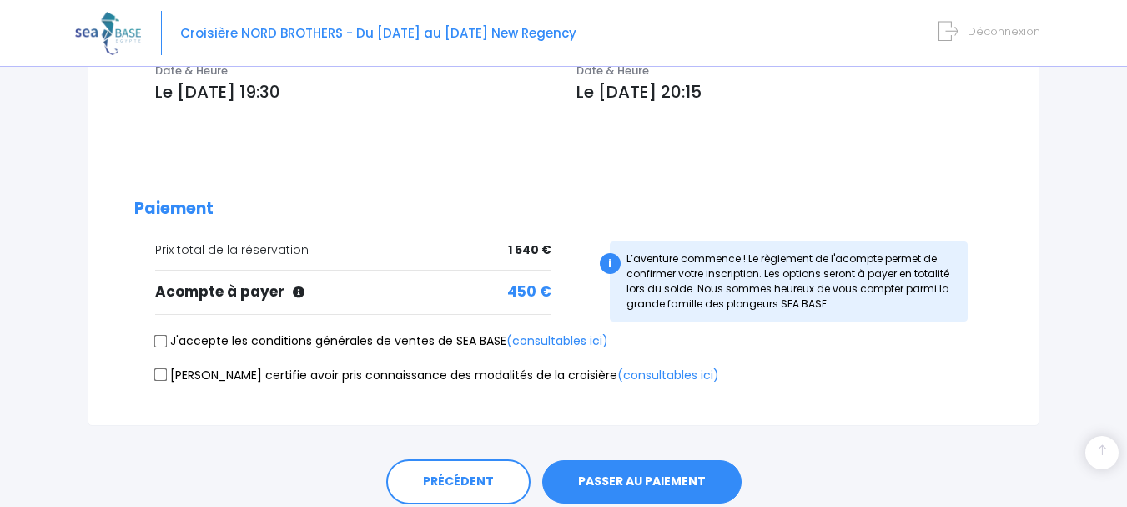
scroll to position [606, 0]
click at [167, 339] on input "J'accepte les conditions générales de ventes de SEA BASE (consultables ici)" at bounding box center [160, 339] width 13 height 13
checkbox input "true"
click at [160, 372] on input "Je certifie avoir pris connaissance des modalités de la croisière (consultables…" at bounding box center [160, 373] width 13 height 13
checkbox input "true"
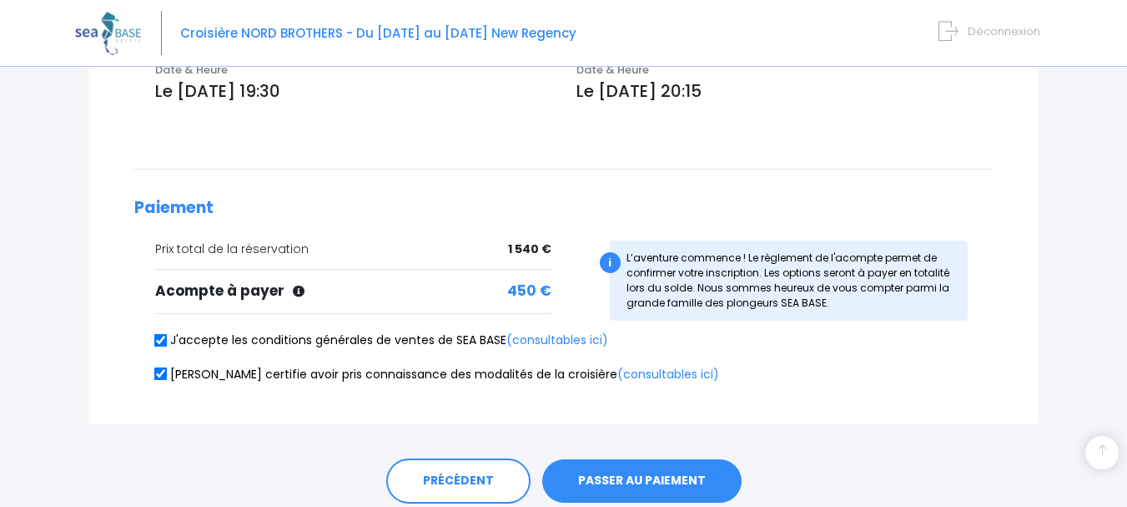
scroll to position [669, 0]
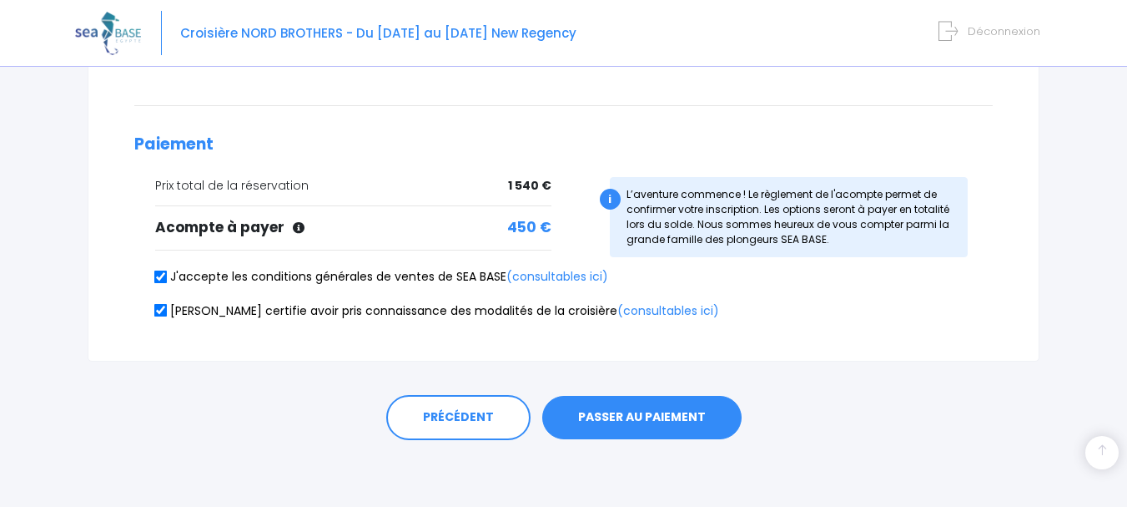
click at [622, 430] on button "PASSER AU PAIEMENT" at bounding box center [641, 417] width 199 height 43
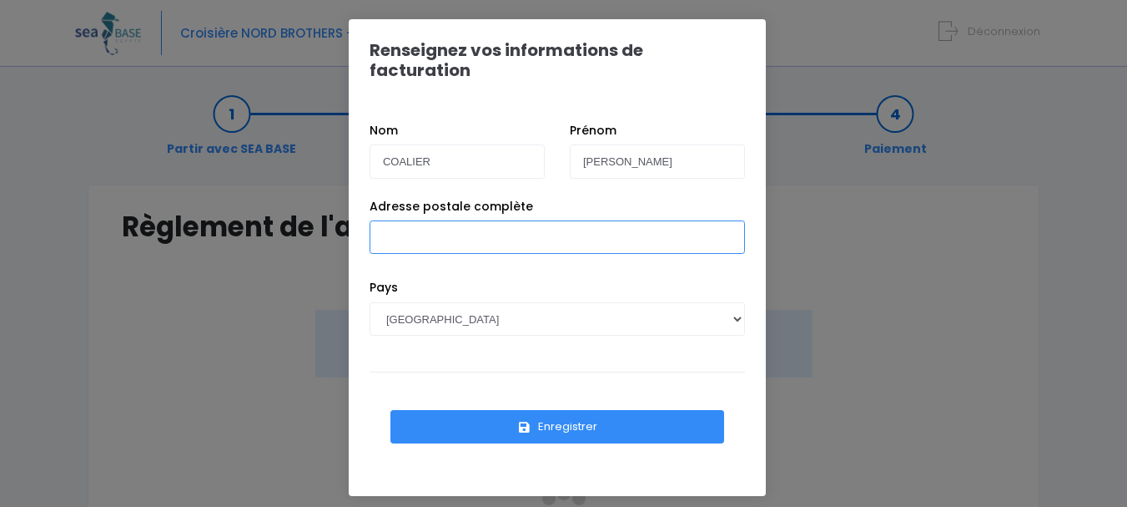
click at [400, 220] on input "Adresse postale complète" at bounding box center [558, 236] width 376 height 33
type input "[STREET_ADDRESS][PERSON_NAME]"
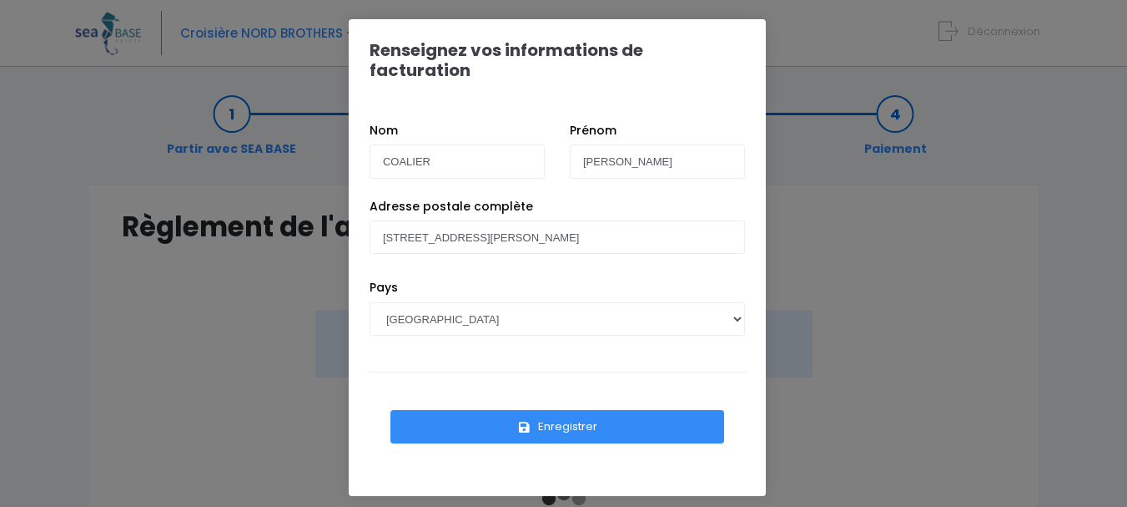
click at [542, 410] on button "Enregistrer" at bounding box center [558, 426] width 334 height 33
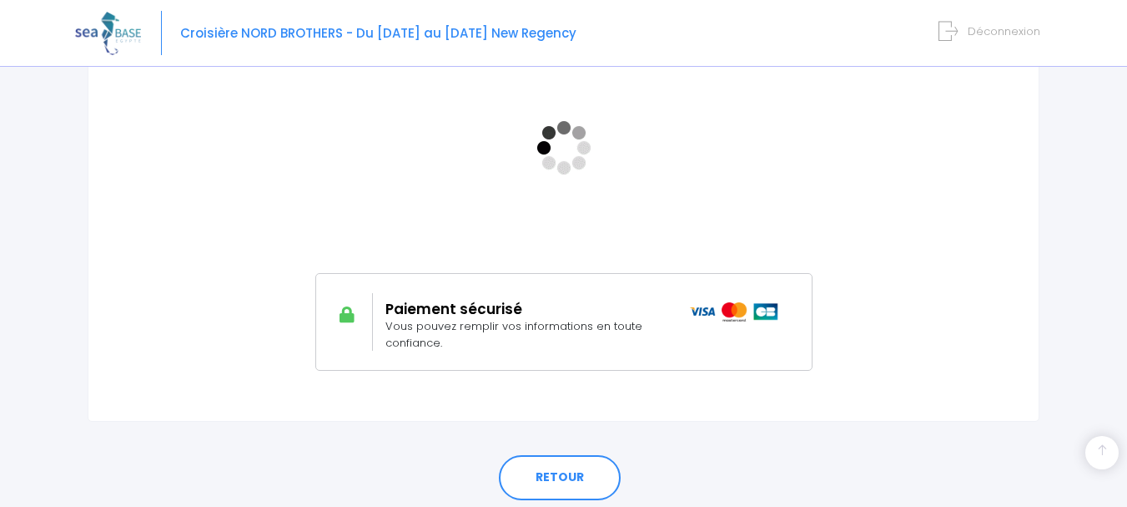
scroll to position [366, 0]
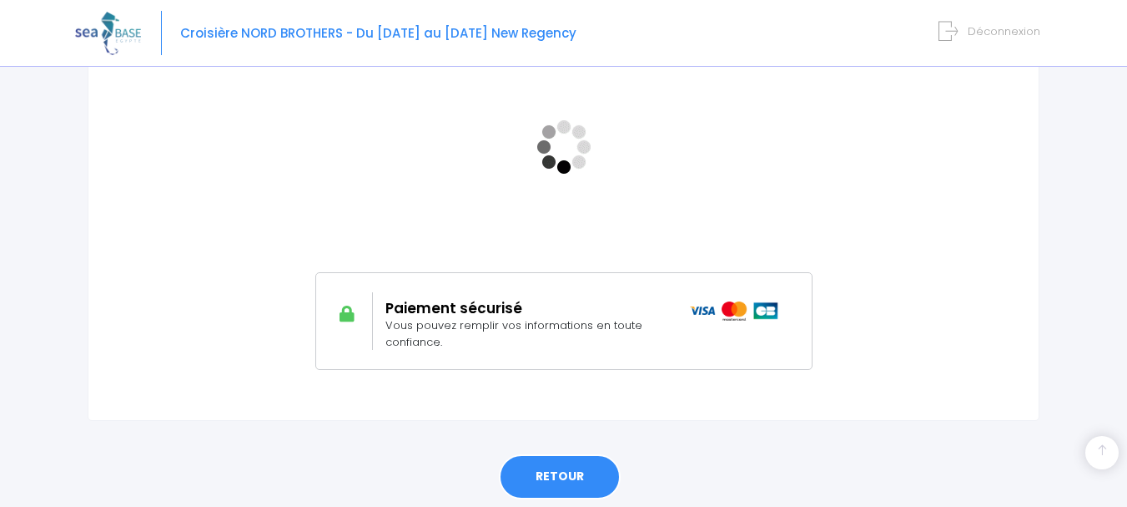
click at [547, 469] on link "RETOUR" at bounding box center [560, 476] width 122 height 45
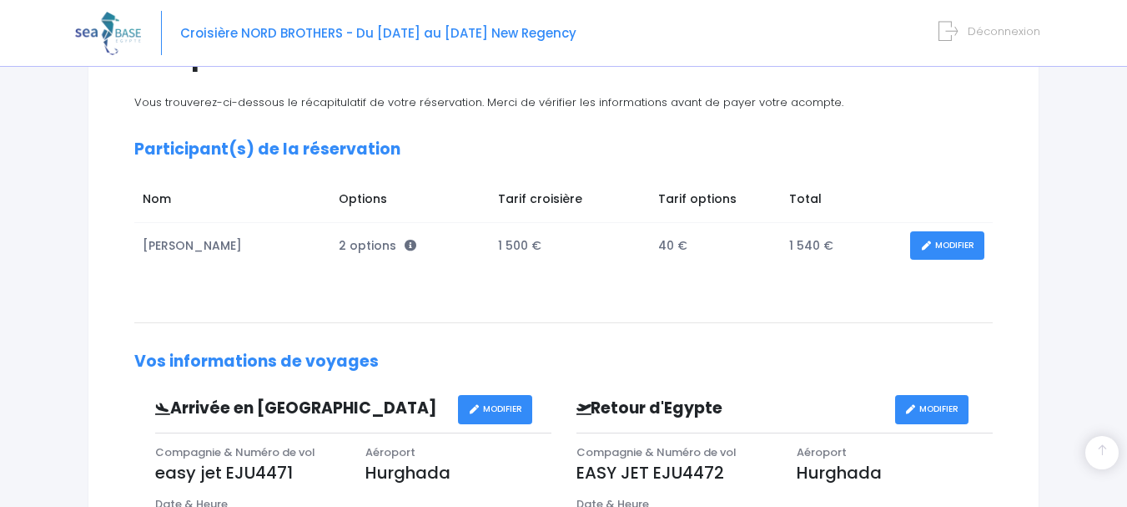
scroll to position [669, 0]
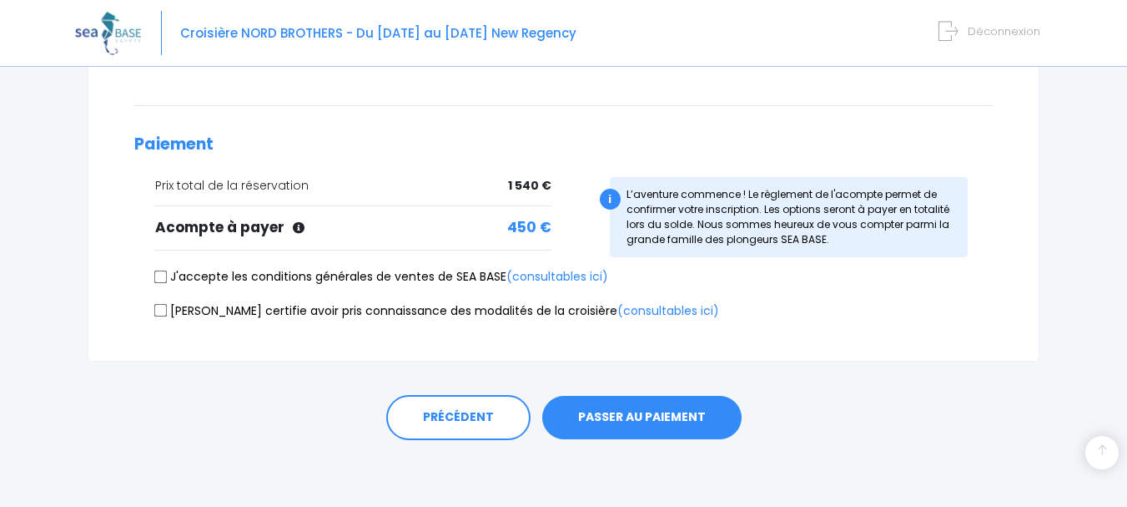
click at [621, 415] on button "PASSER AU PAIEMENT" at bounding box center [641, 417] width 199 height 43
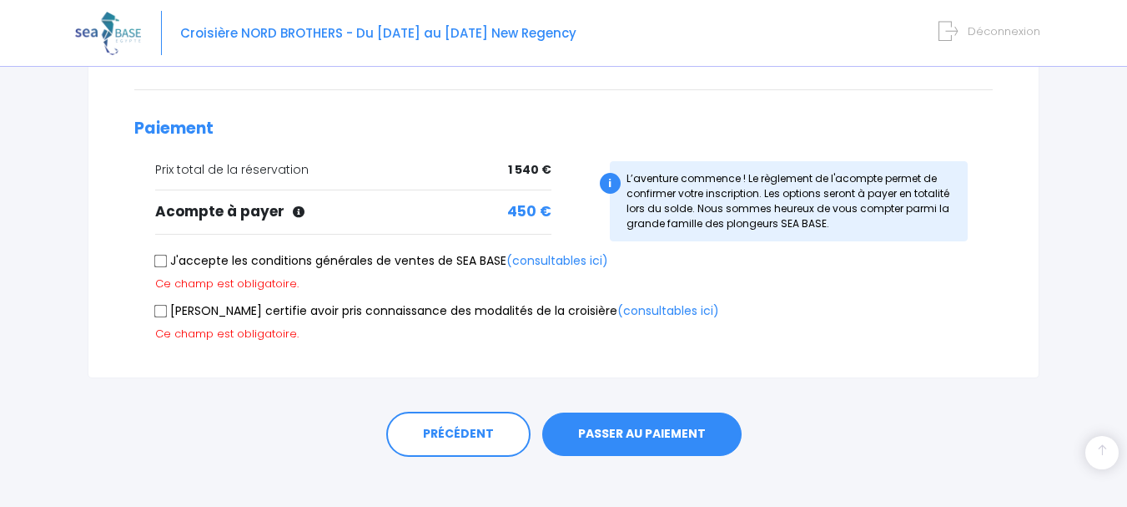
scroll to position [702, 0]
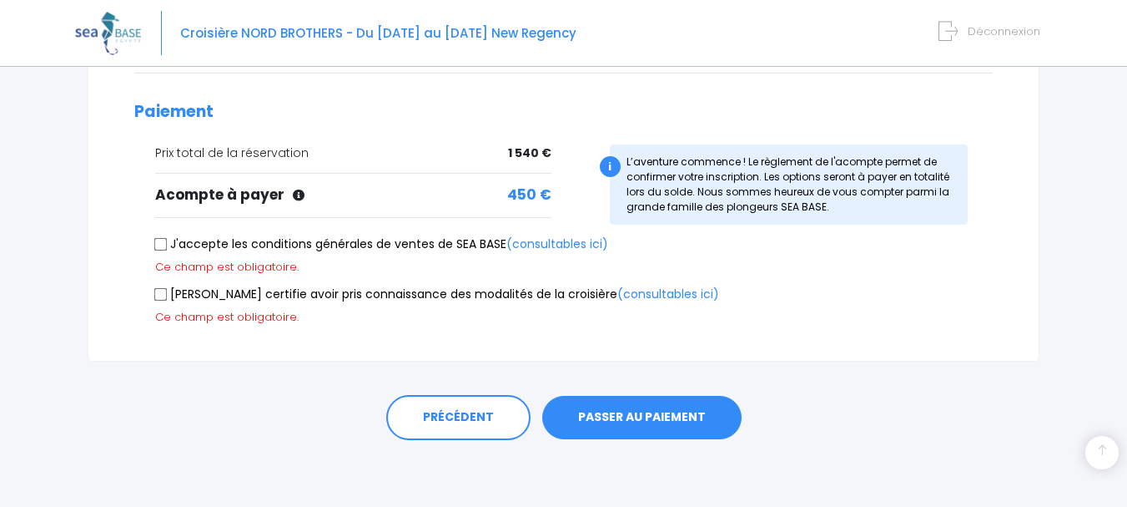
click at [163, 249] on input "J'accepte les conditions générales de ventes de SEA BASE (consultables ici)" at bounding box center [160, 243] width 13 height 13
checkbox input "true"
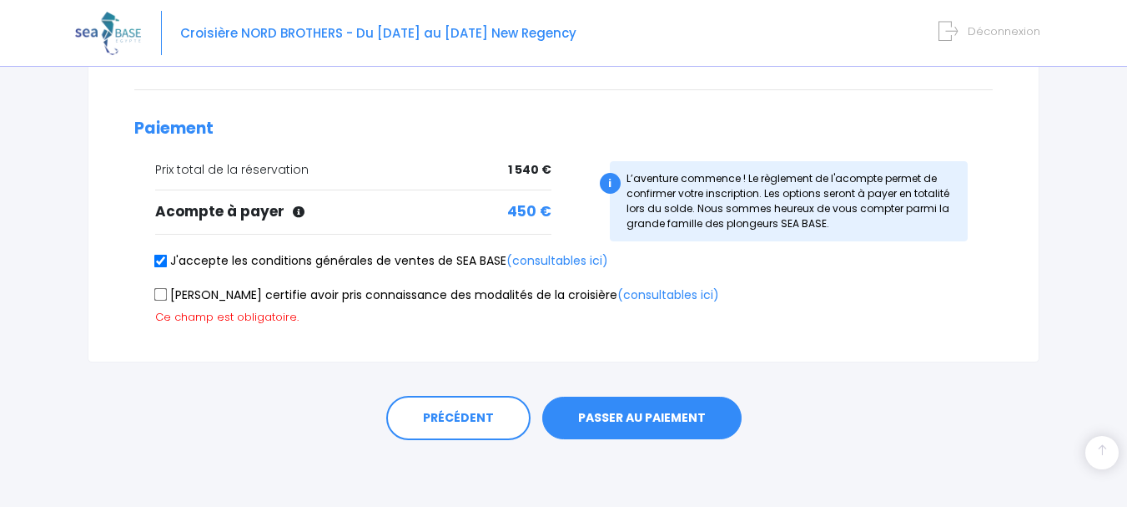
scroll to position [685, 0]
click at [159, 296] on input "Je certifie avoir pris connaissance des modalités de la croisière (consultables…" at bounding box center [160, 294] width 13 height 13
checkbox input "true"
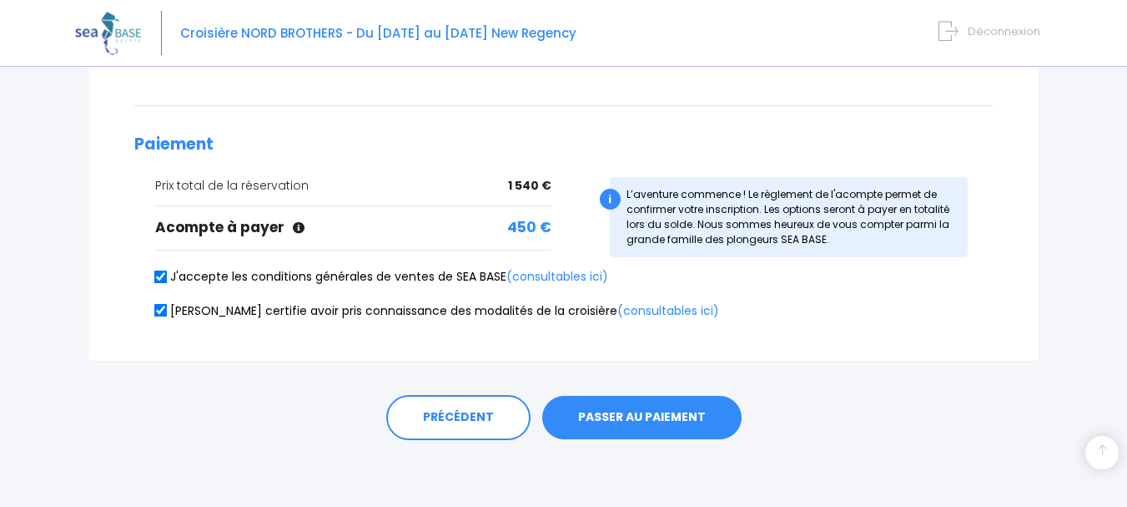
click at [609, 416] on button "PASSER AU PAIEMENT" at bounding box center [641, 417] width 199 height 43
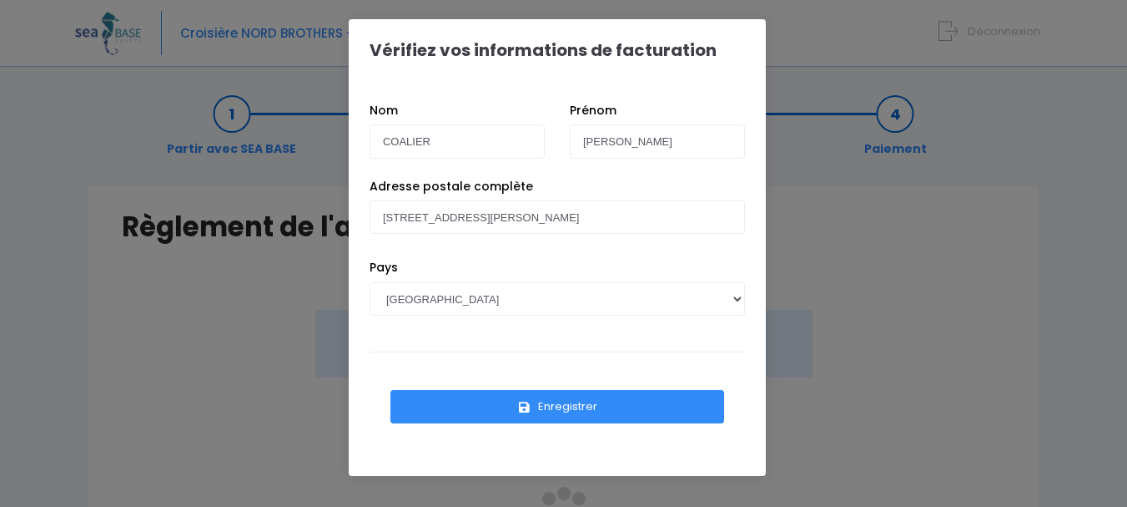
click at [563, 406] on button "Enregistrer" at bounding box center [558, 406] width 334 height 33
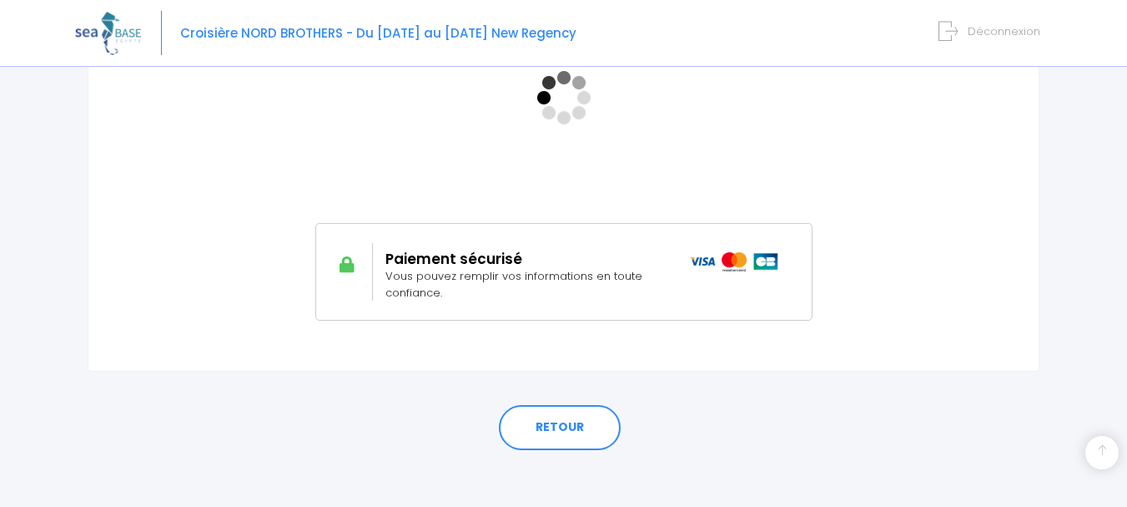
scroll to position [416, 0]
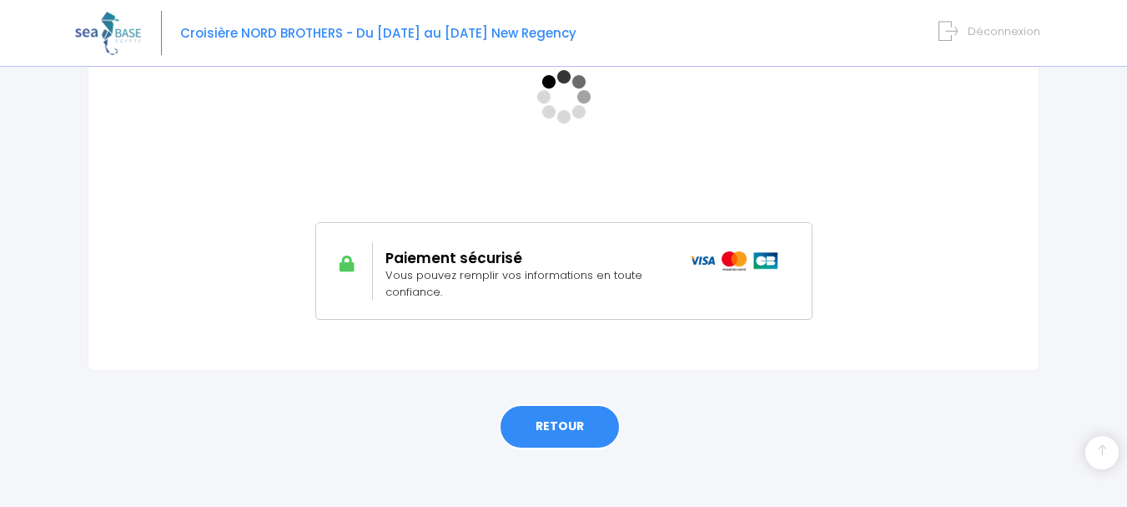
click at [552, 428] on link "RETOUR" at bounding box center [560, 426] width 122 height 45
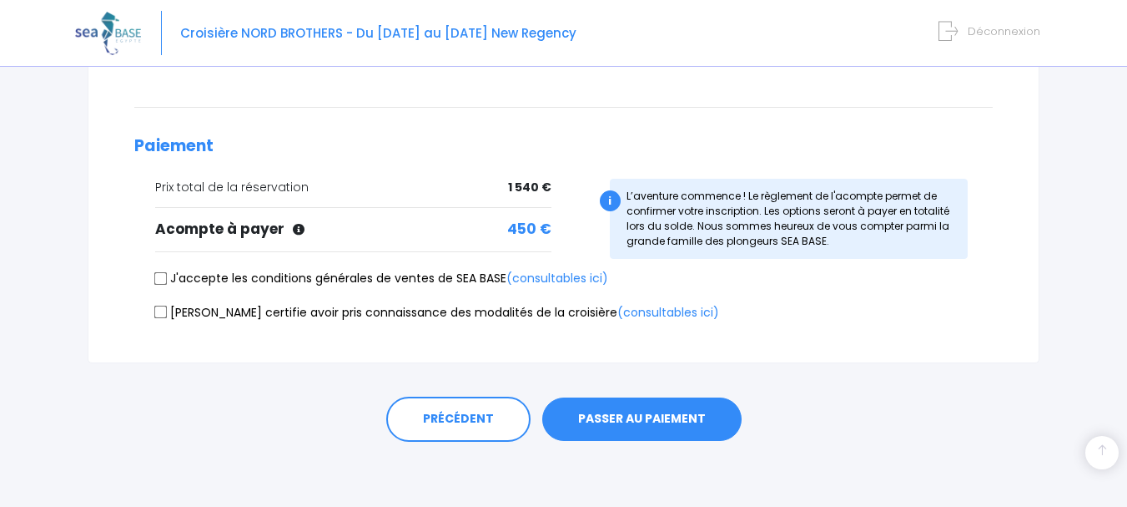
scroll to position [669, 0]
click at [614, 404] on button "PASSER AU PAIEMENT" at bounding box center [641, 417] width 199 height 43
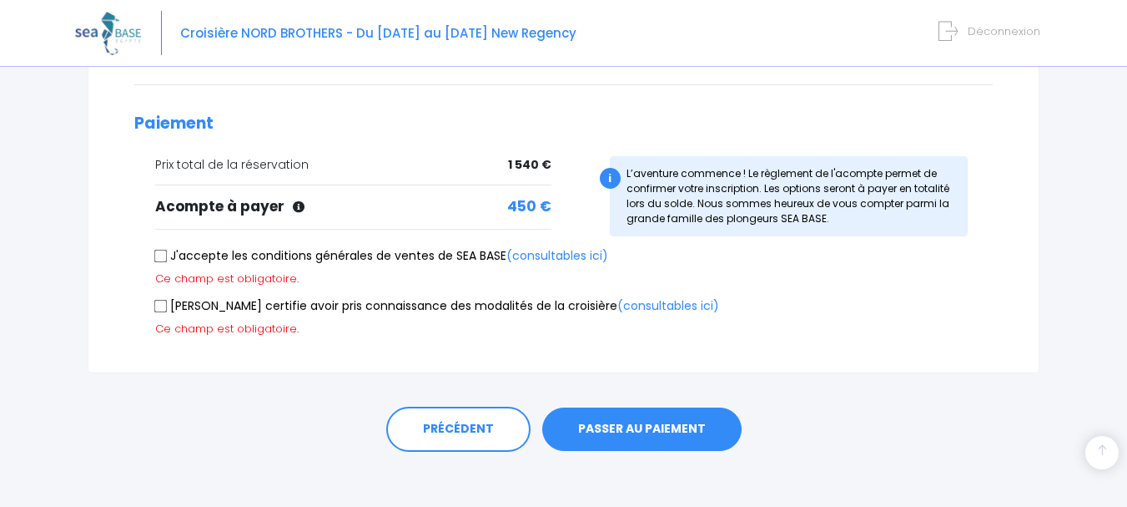
scroll to position [702, 0]
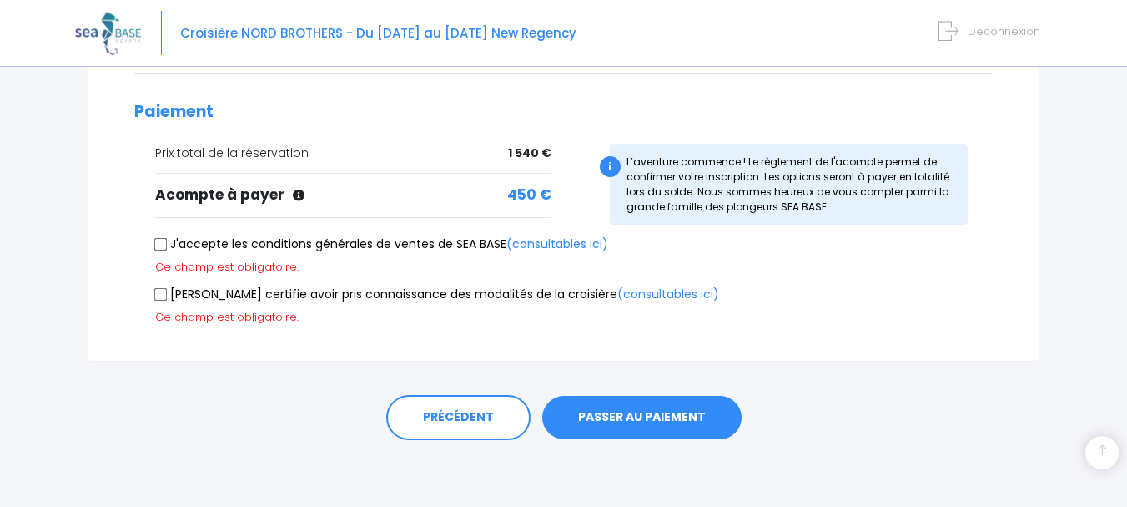
click at [162, 249] on input "J'accepte les conditions générales de ventes de SEA BASE (consultables ici)" at bounding box center [160, 243] width 13 height 13
checkbox input "true"
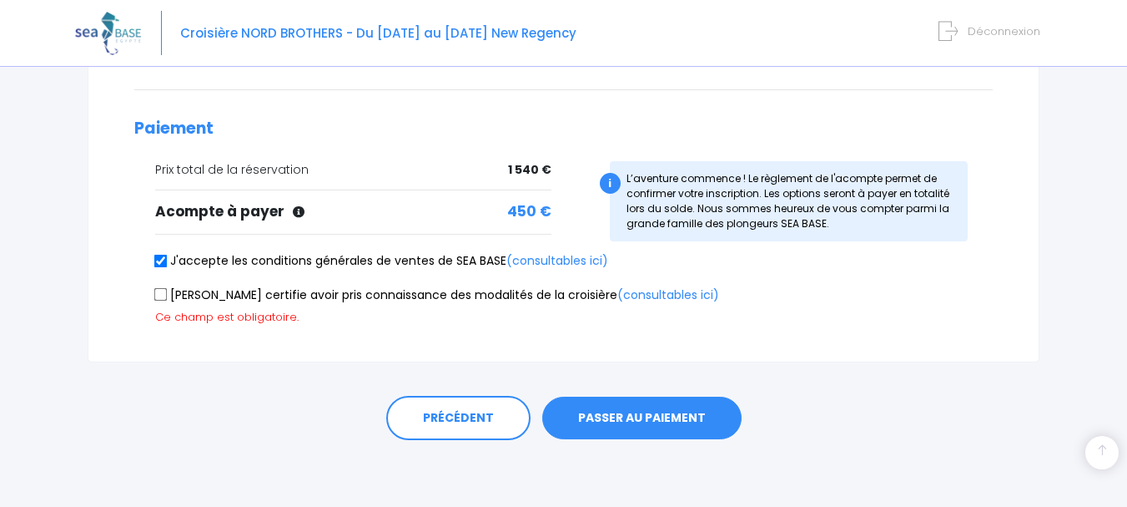
click at [161, 299] on input "[PERSON_NAME] certifie avoir pris connaissance des modalités de la croisière (c…" at bounding box center [160, 294] width 13 height 13
checkbox input "true"
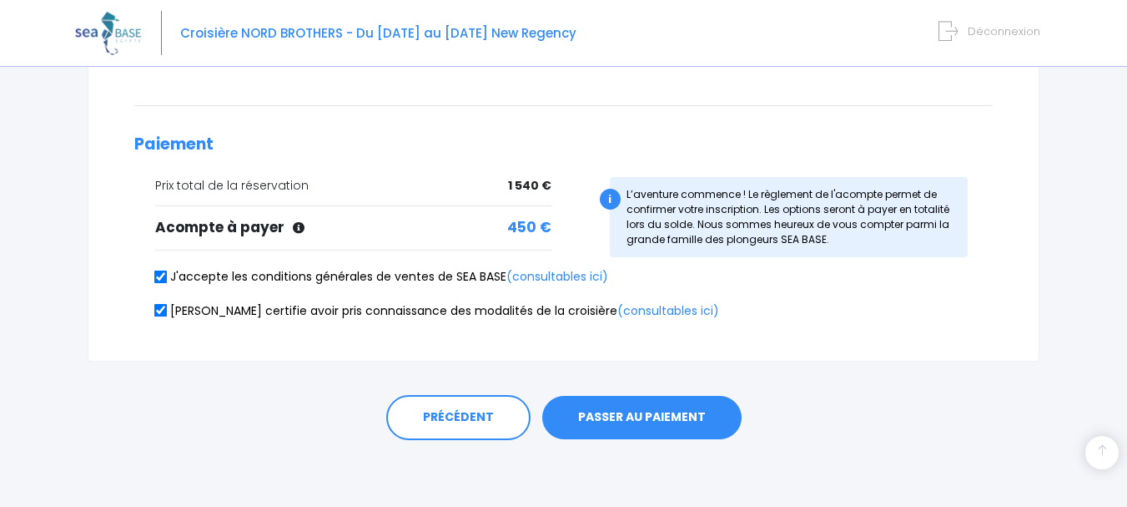
scroll to position [669, 0]
click at [595, 425] on button "PASSER AU PAIEMENT" at bounding box center [641, 417] width 199 height 43
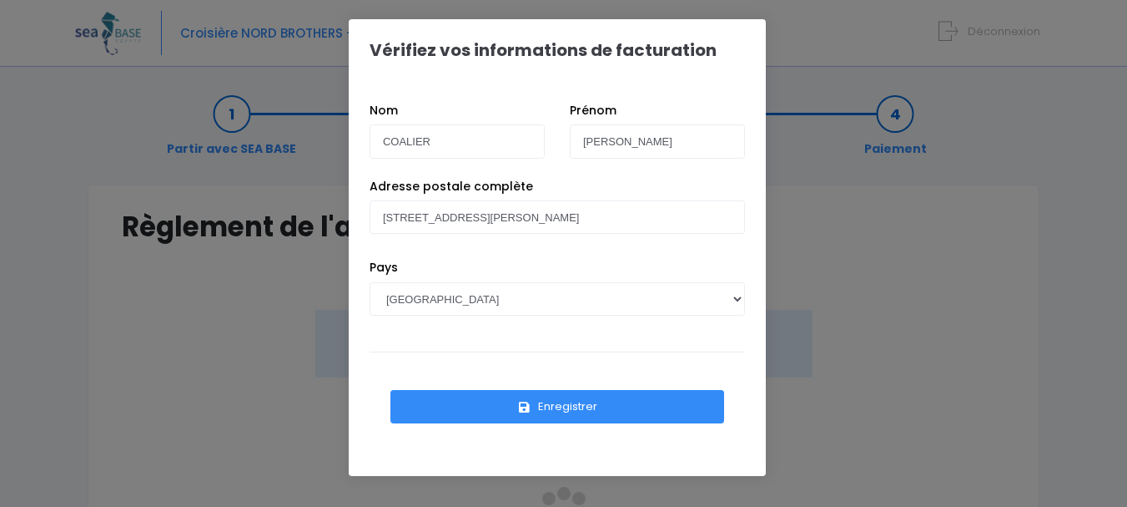
click at [556, 404] on button "Enregistrer" at bounding box center [558, 406] width 334 height 33
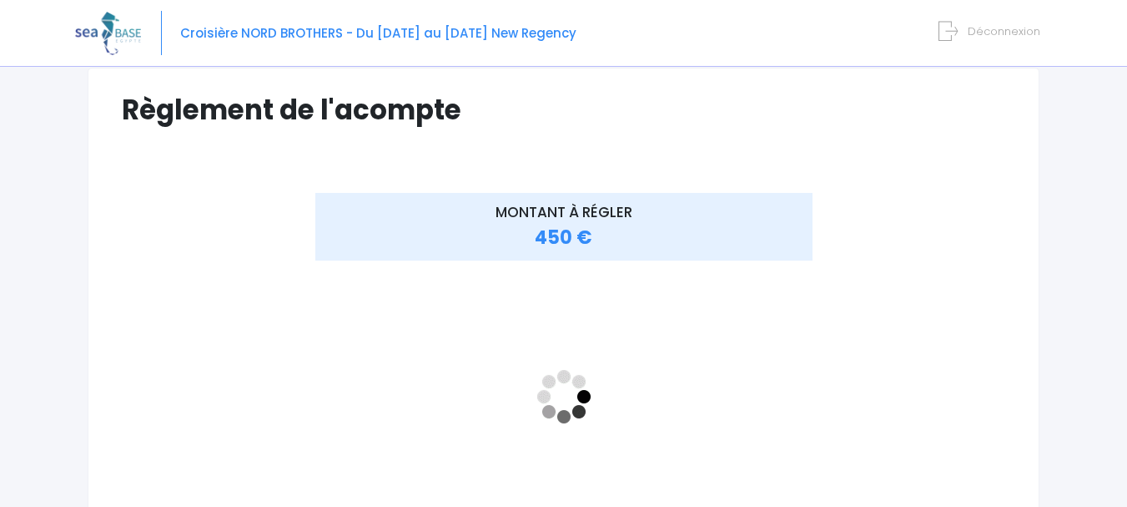
scroll to position [118, 0]
